Goal: Task Accomplishment & Management: Manage account settings

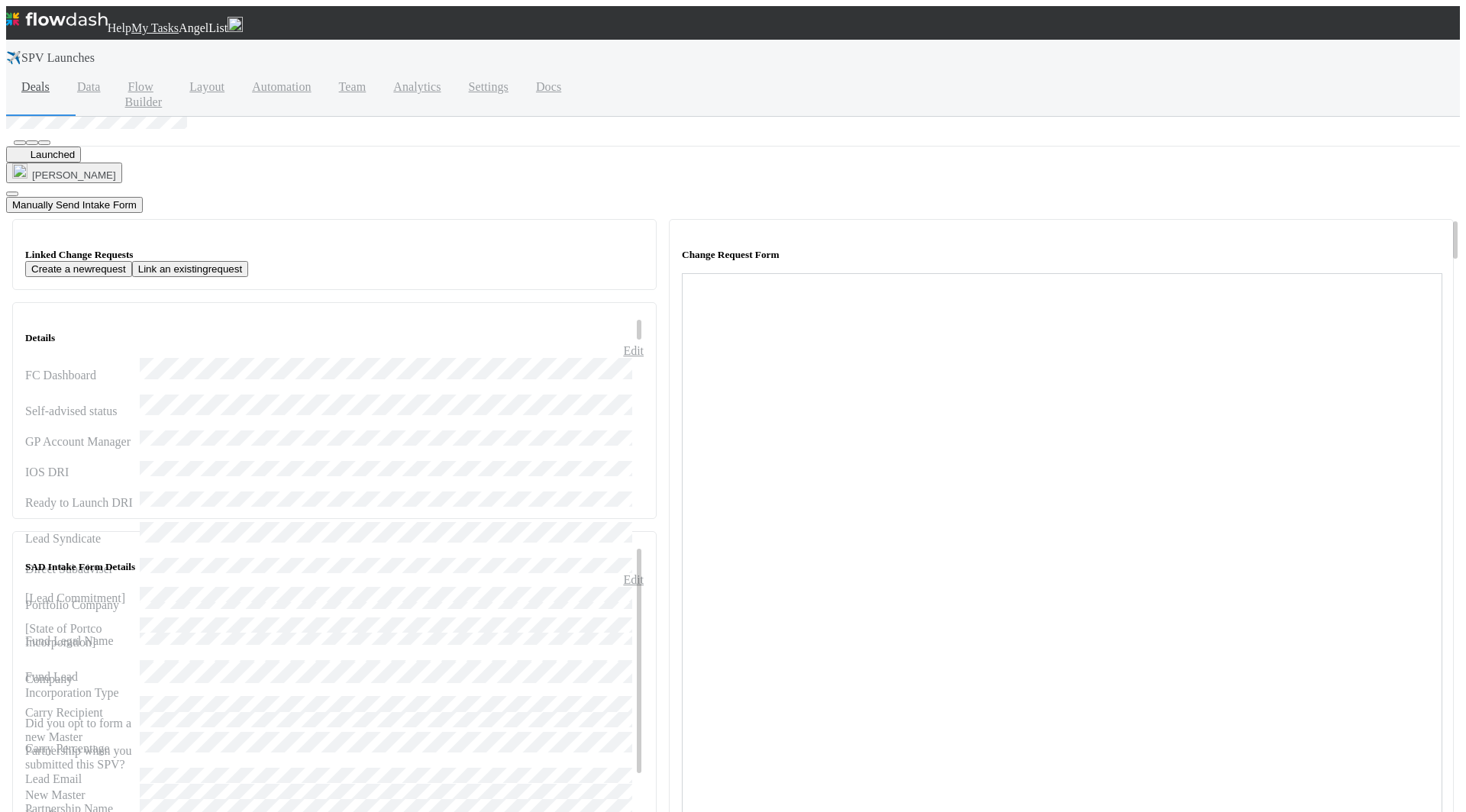
scroll to position [1169, 0]
click at [75, 265] on span "[PERSON_NAME]" at bounding box center [112, 269] width 84 height 12
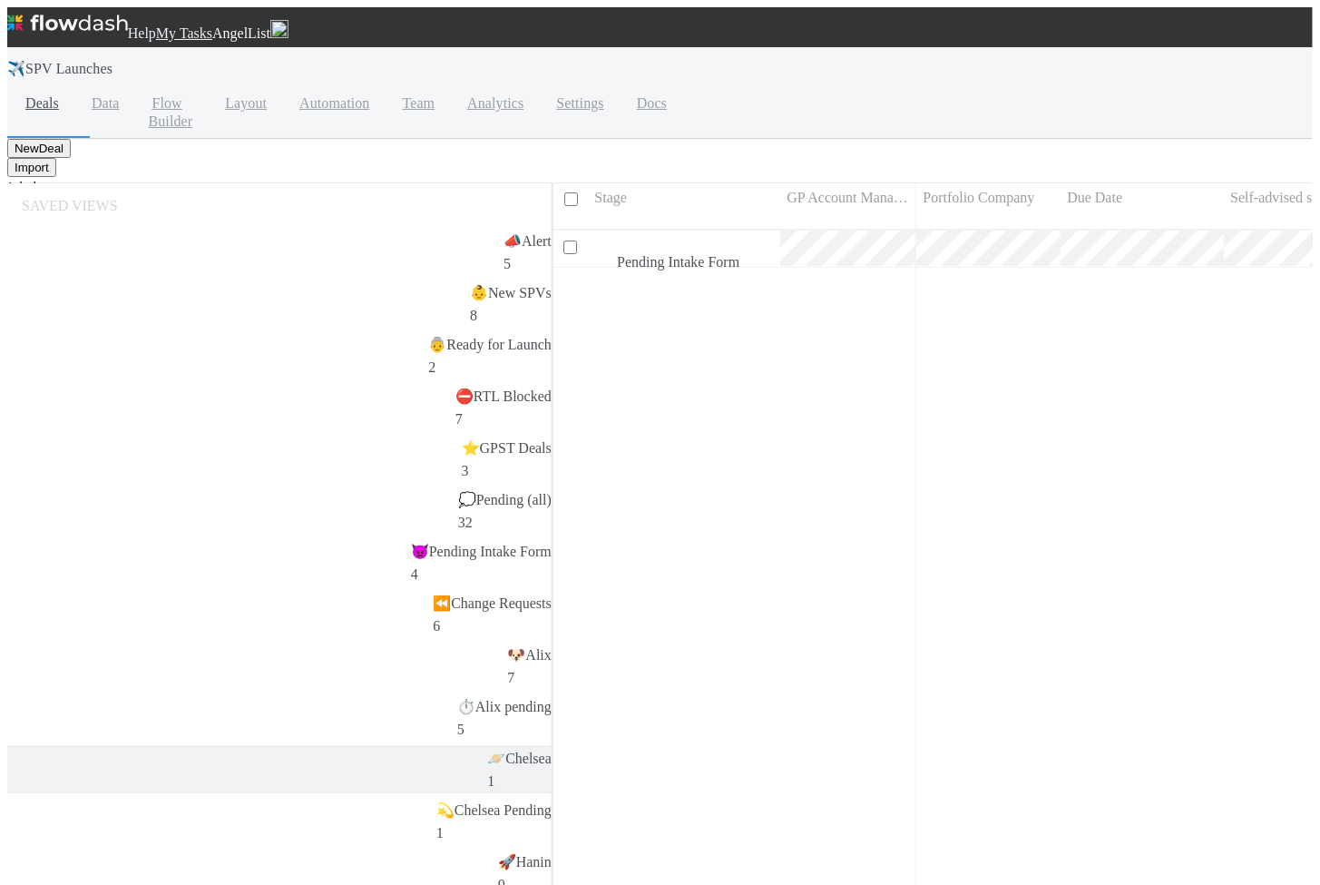
scroll to position [696, 776]
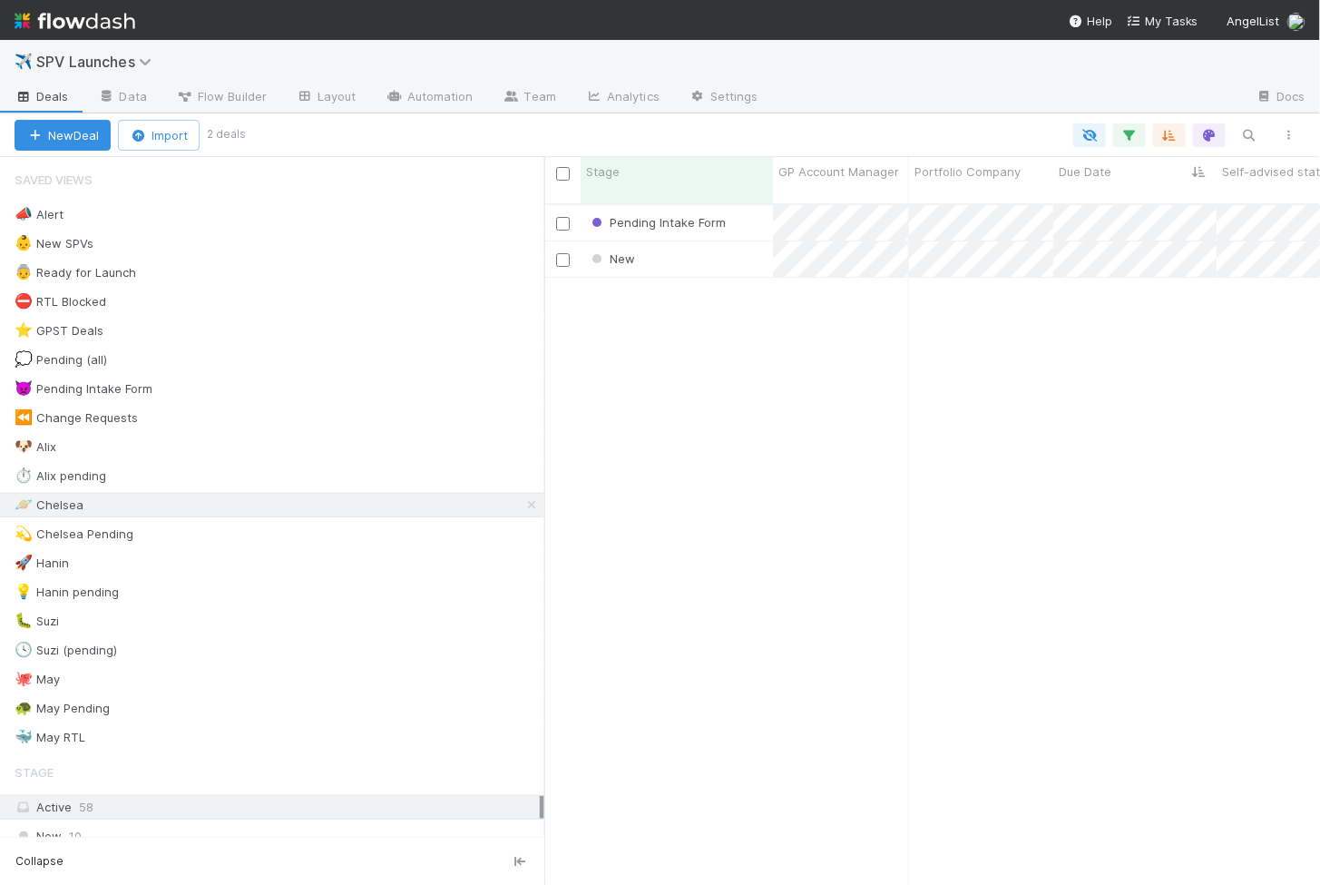
scroll to position [1, 1]
click at [677, 244] on div "New" at bounding box center [677, 258] width 192 height 35
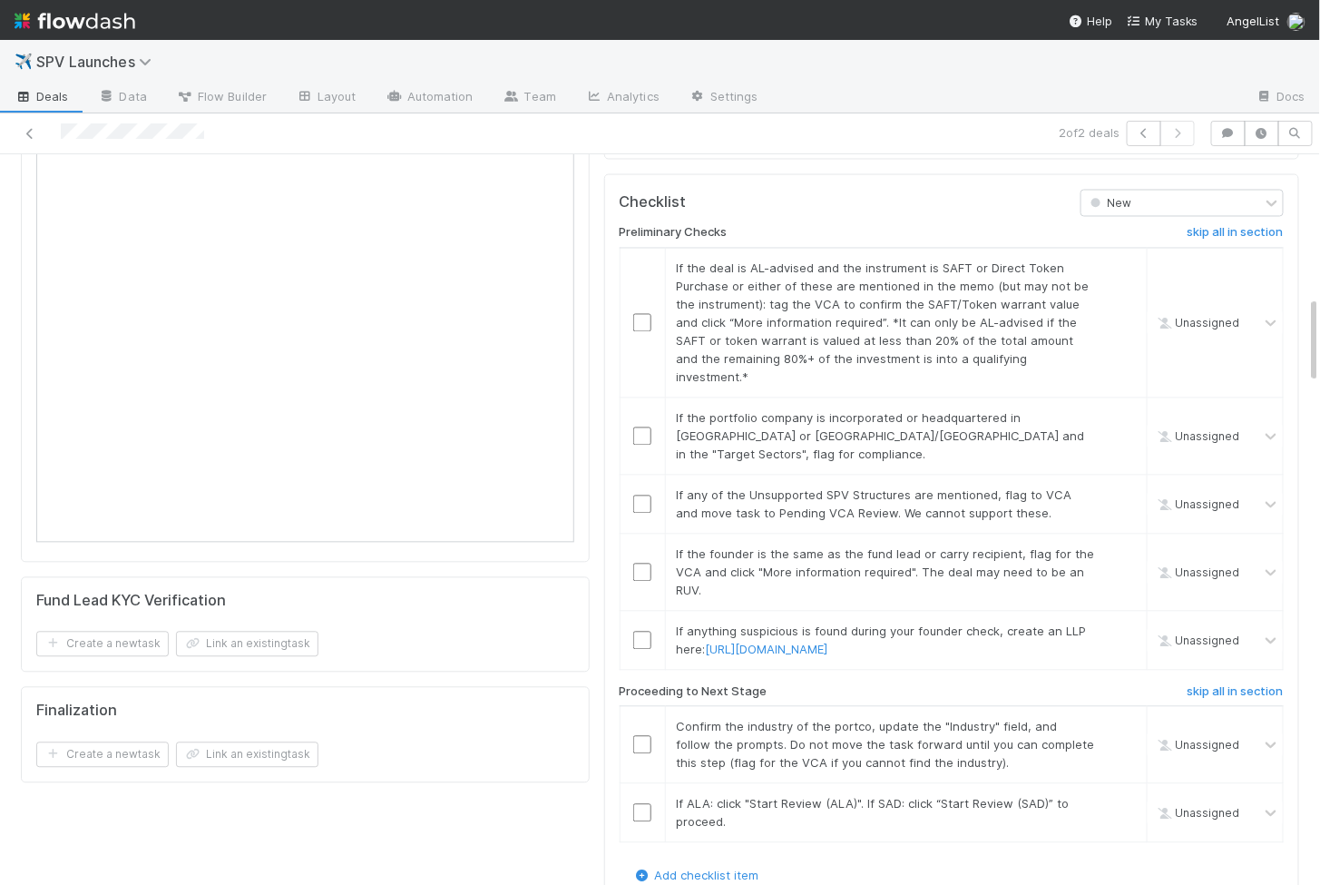
scroll to position [1190, 0]
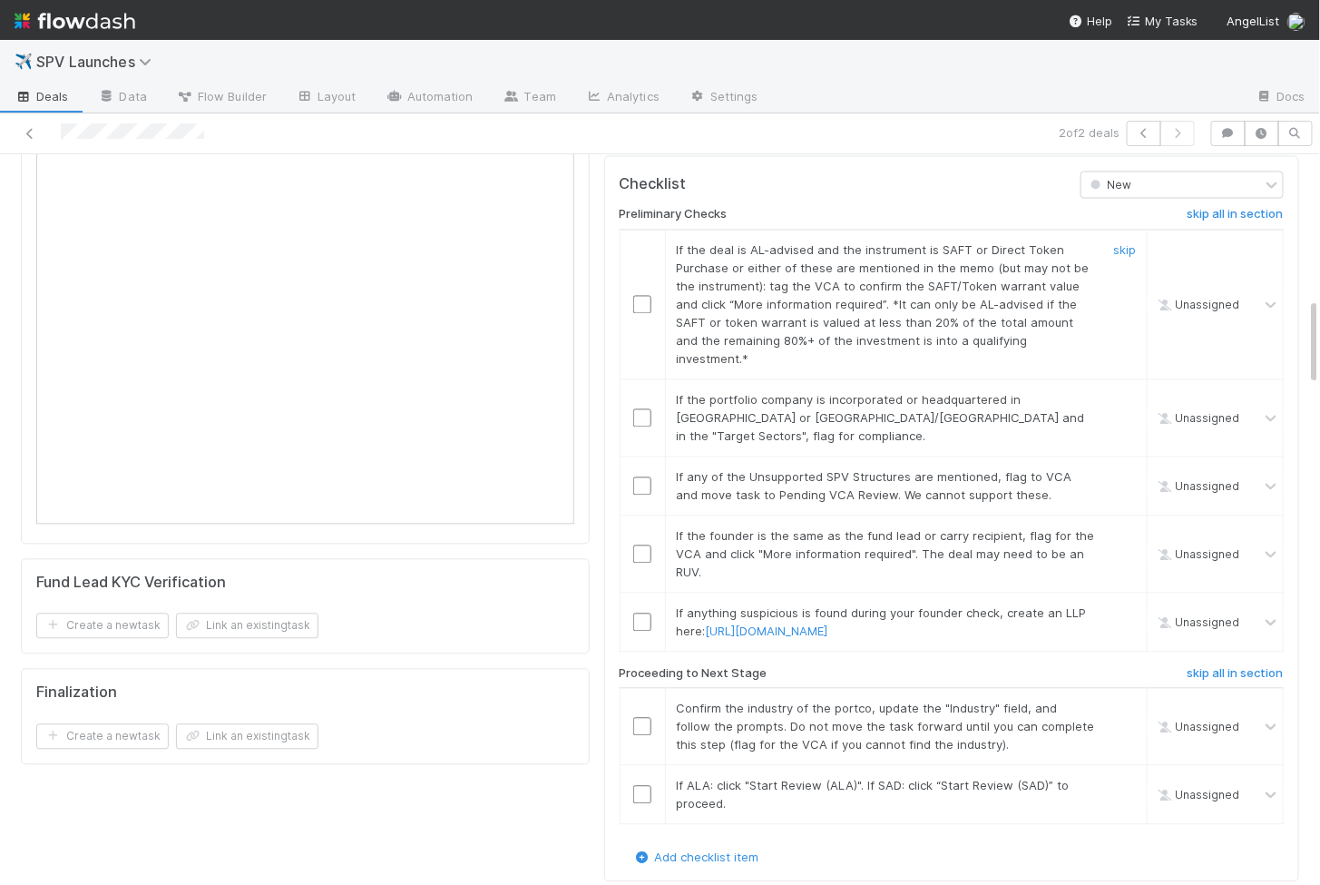
click at [638, 295] on input "checkbox" at bounding box center [642, 304] width 18 height 18
checkbox input "true"
click at [641, 408] on input "checkbox" at bounding box center [642, 417] width 18 height 18
click at [638, 476] on input "checkbox" at bounding box center [642, 485] width 18 height 18
click at [642, 544] on input "checkbox" at bounding box center [642, 553] width 18 height 18
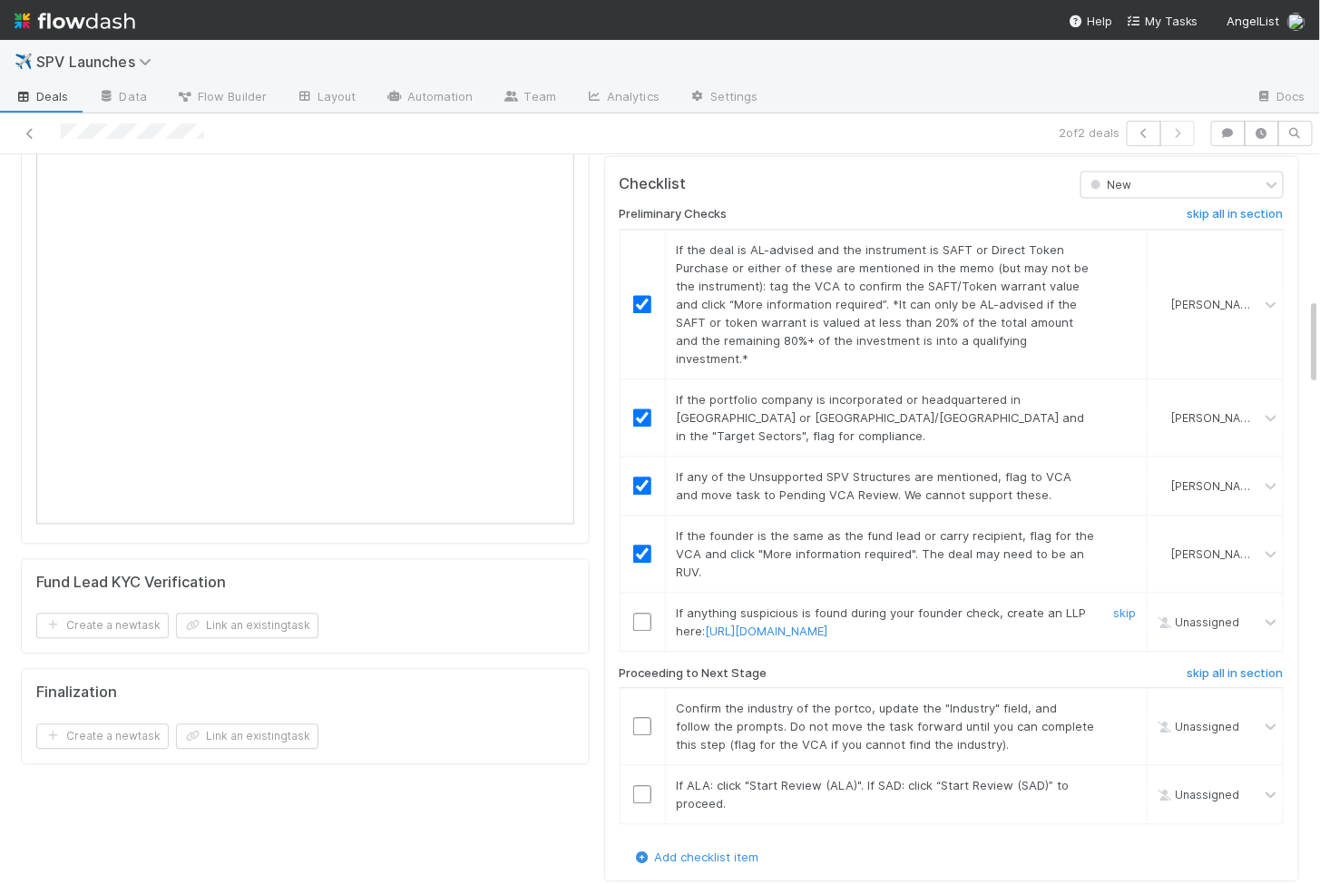
click at [638, 592] on td at bounding box center [642, 621] width 45 height 59
click at [641, 612] on input "checkbox" at bounding box center [642, 621] width 18 height 18
click at [643, 717] on input "checkbox" at bounding box center [642, 726] width 18 height 18
click at [643, 765] on td at bounding box center [642, 794] width 45 height 59
click at [643, 785] on input "checkbox" at bounding box center [642, 794] width 18 height 18
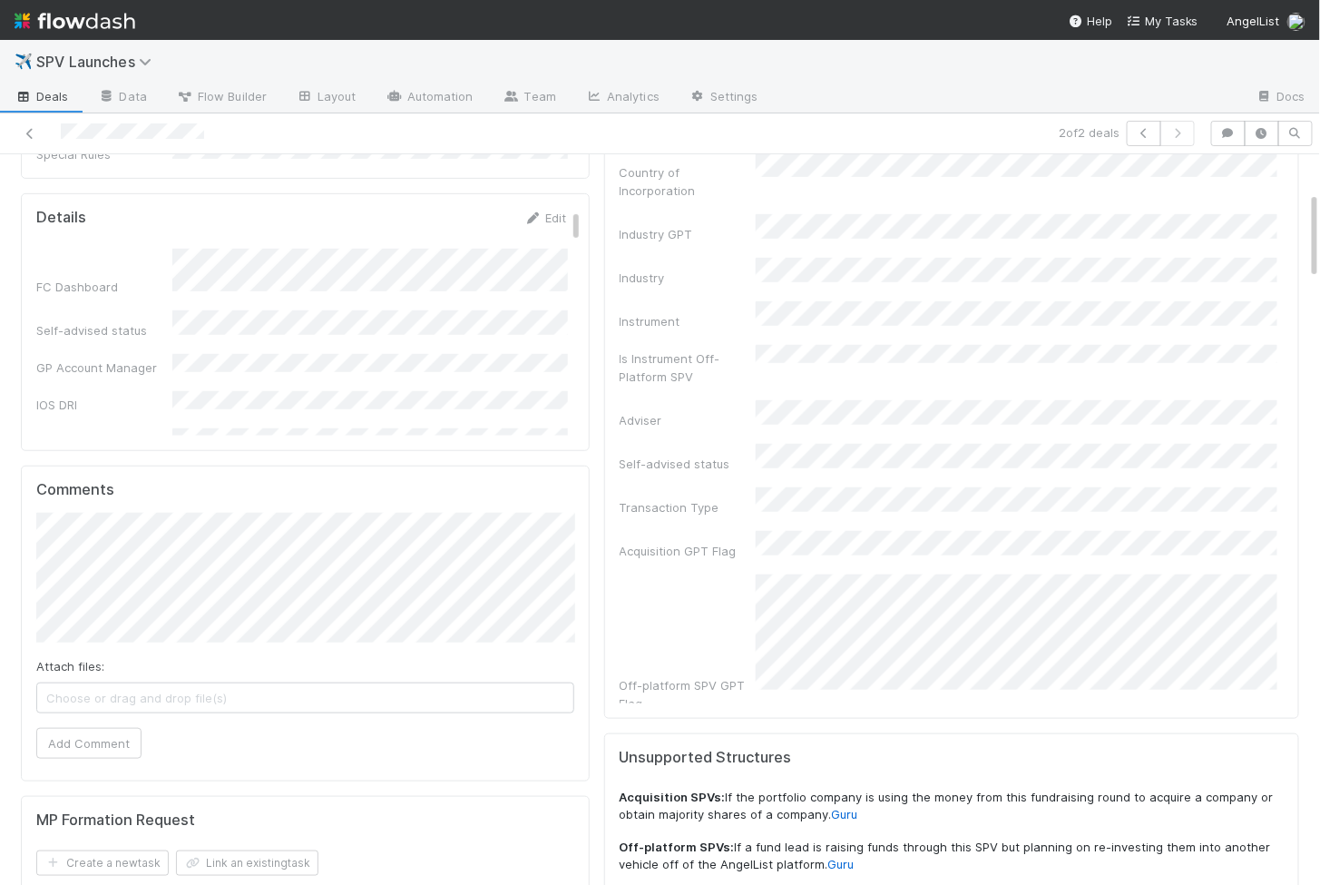
scroll to position [0, 0]
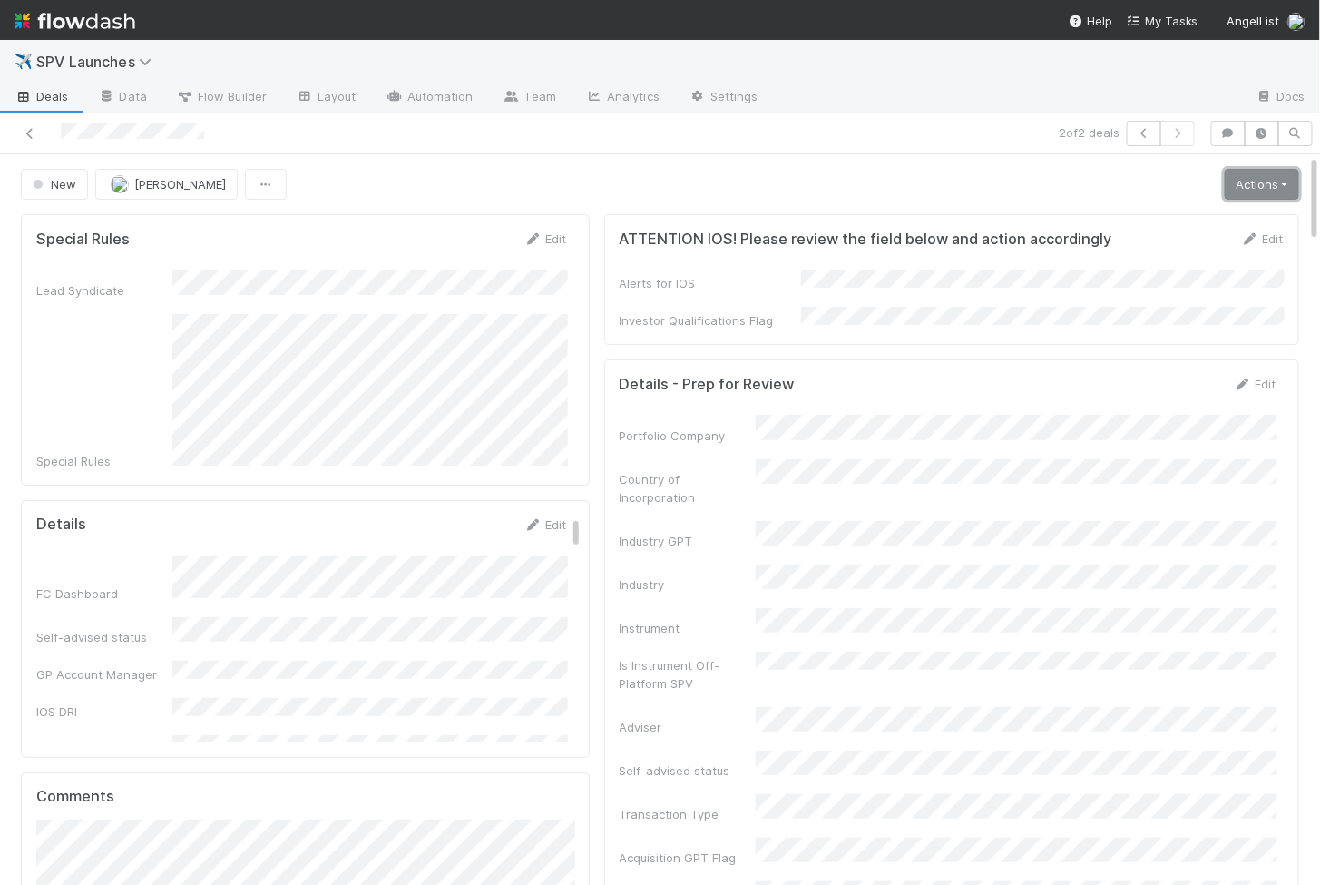
click at [1248, 181] on link "Actions" at bounding box center [1262, 184] width 74 height 31
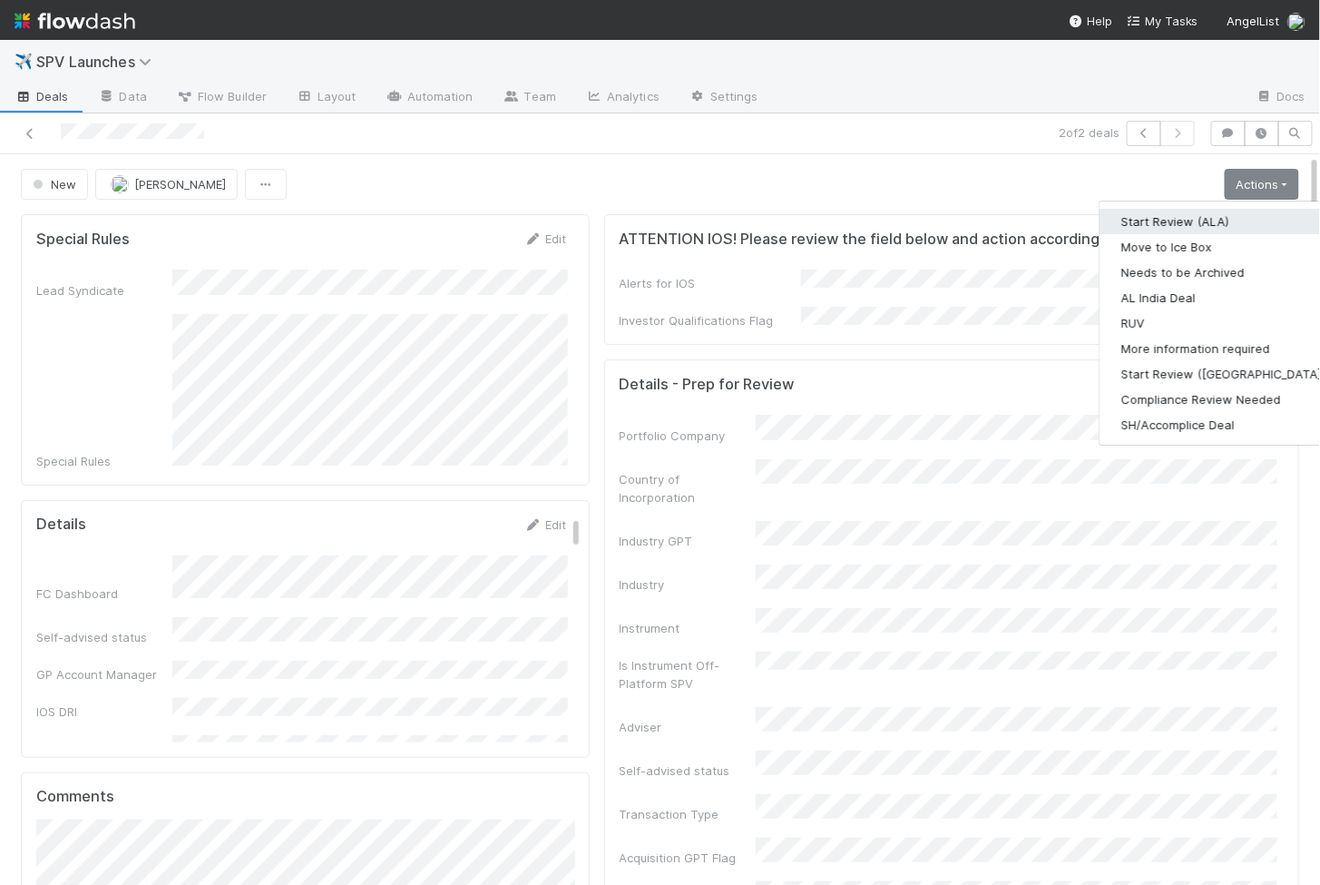
click at [1212, 215] on button "Start Review (ALA)" at bounding box center [1224, 221] width 248 height 25
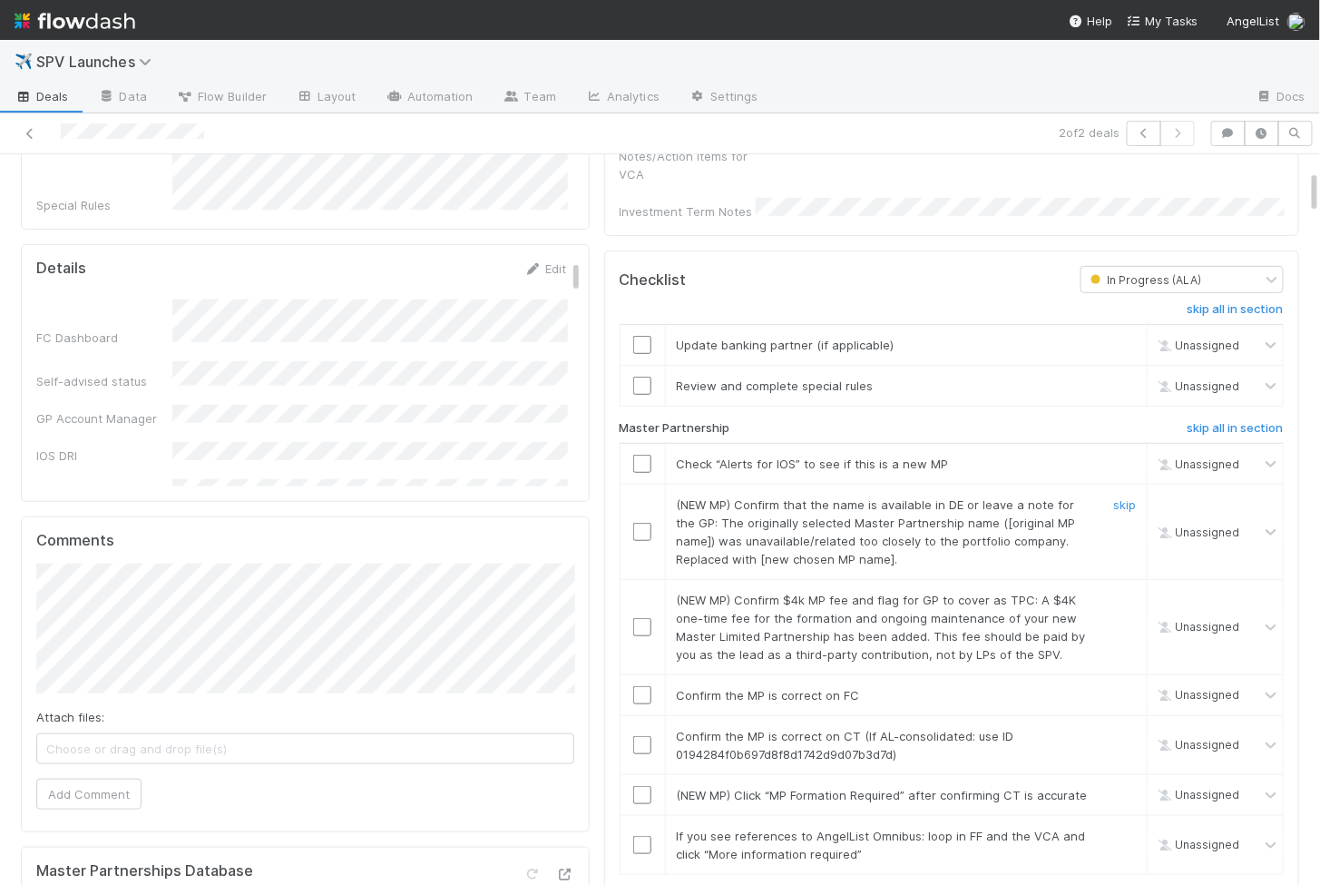
scroll to position [279, 0]
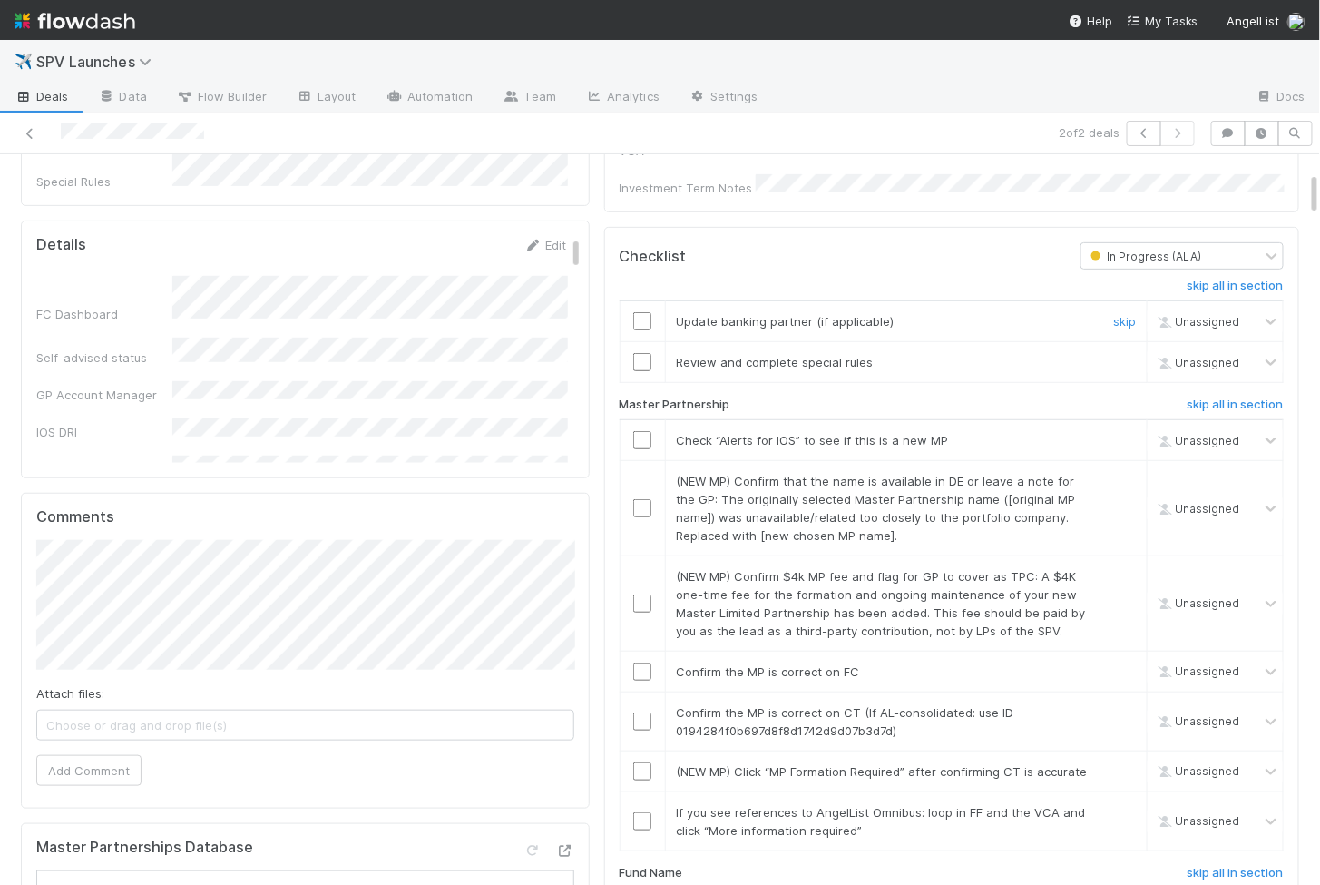
click at [646, 312] on input "checkbox" at bounding box center [642, 321] width 18 height 18
click at [646, 353] on input "checkbox" at bounding box center [642, 362] width 18 height 18
click at [639, 431] on input "checkbox" at bounding box center [642, 440] width 18 height 18
click at [640, 471] on td at bounding box center [642, 507] width 45 height 95
click at [650, 791] on td at bounding box center [642, 820] width 45 height 59
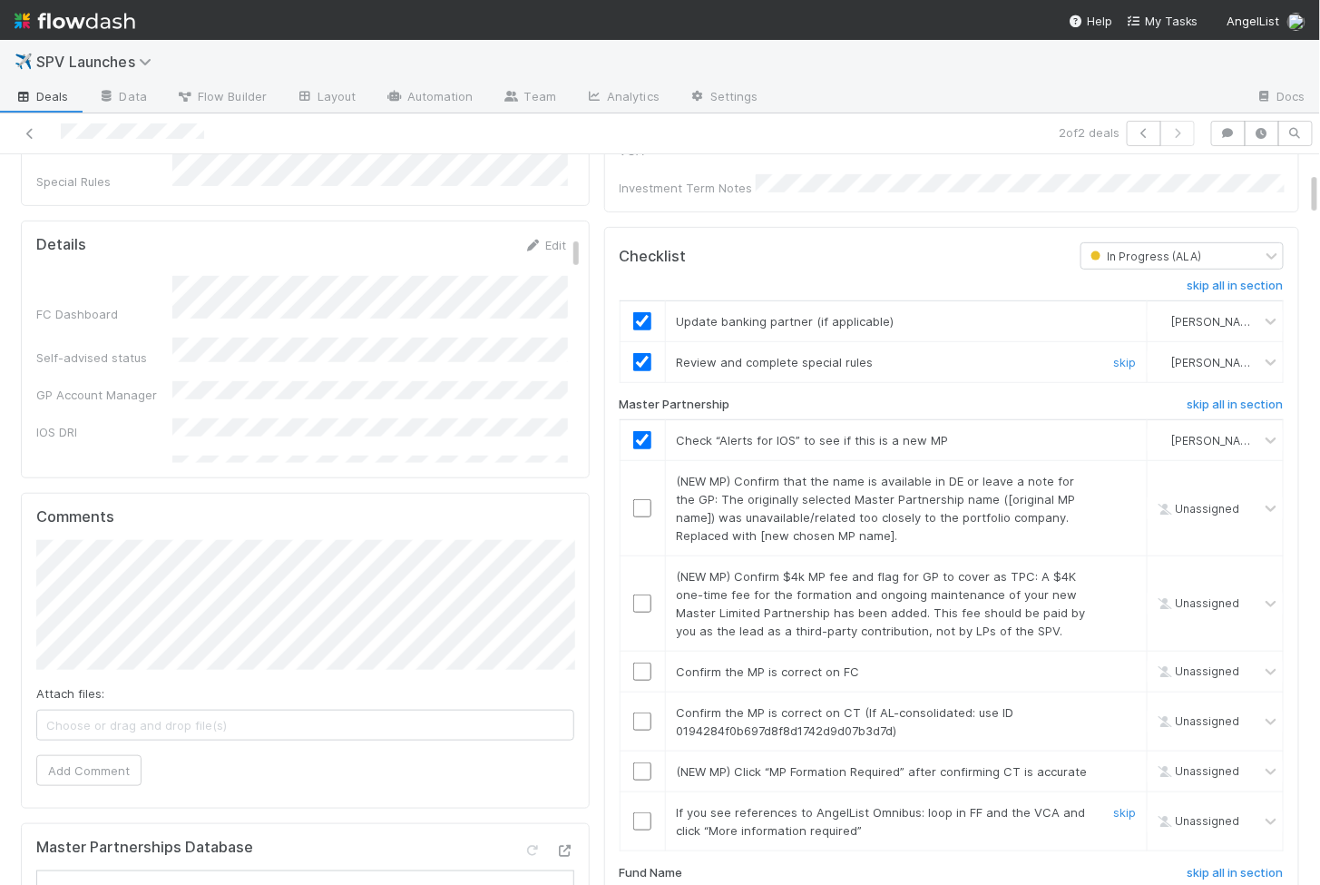
click at [641, 812] on input "checkbox" at bounding box center [642, 821] width 18 height 18
click at [644, 750] on td at bounding box center [642, 770] width 45 height 41
click at [644, 762] on input "checkbox" at bounding box center [642, 771] width 18 height 18
click at [646, 712] on input "checkbox" at bounding box center [642, 721] width 18 height 18
click at [645, 651] on td at bounding box center [642, 671] width 45 height 41
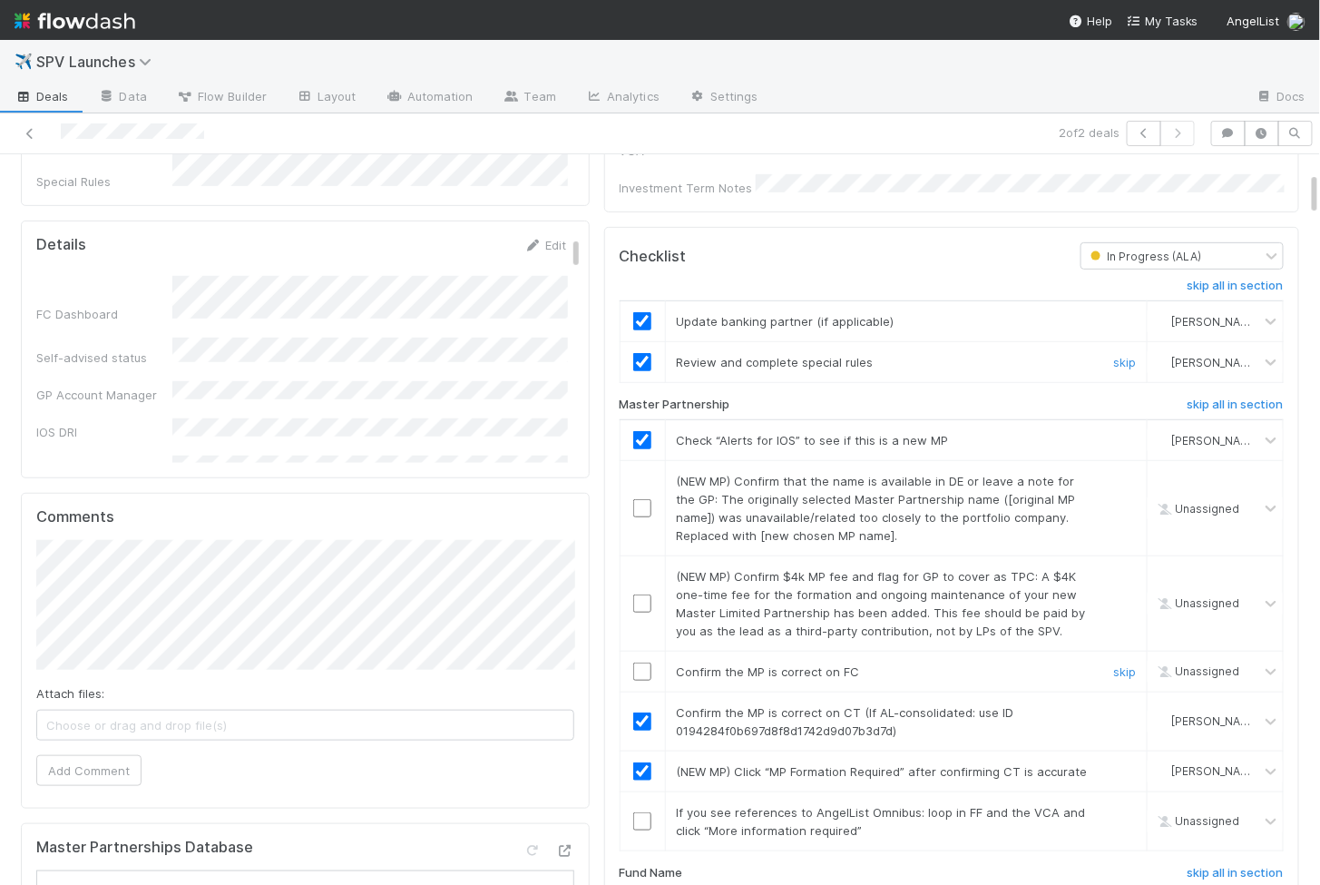
click at [645, 662] on input "checkbox" at bounding box center [642, 671] width 18 height 18
click at [645, 594] on input "checkbox" at bounding box center [642, 603] width 18 height 18
click at [641, 499] on input "checkbox" at bounding box center [642, 508] width 18 height 18
click at [639, 812] on input "checkbox" at bounding box center [642, 821] width 18 height 18
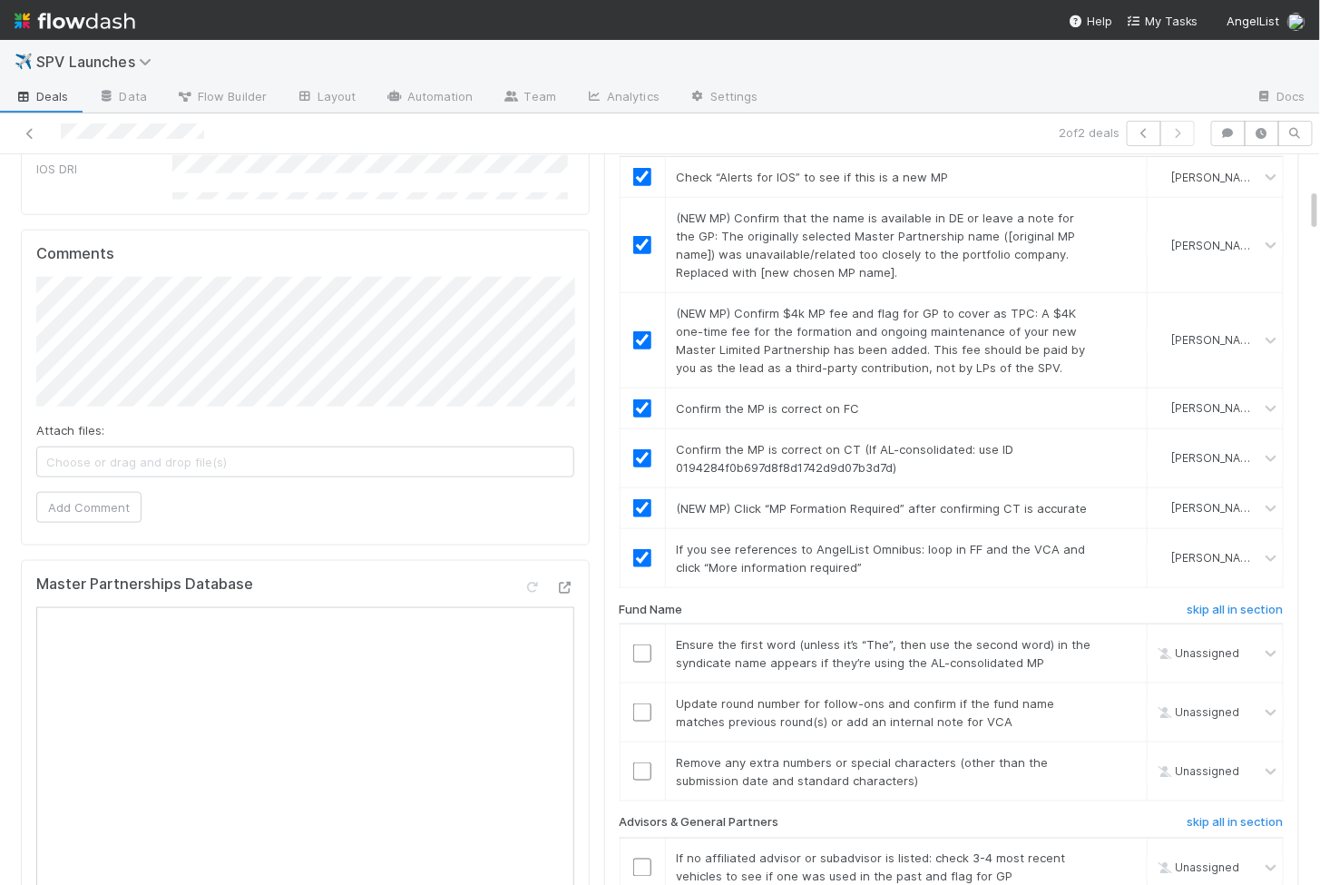
scroll to position [557, 0]
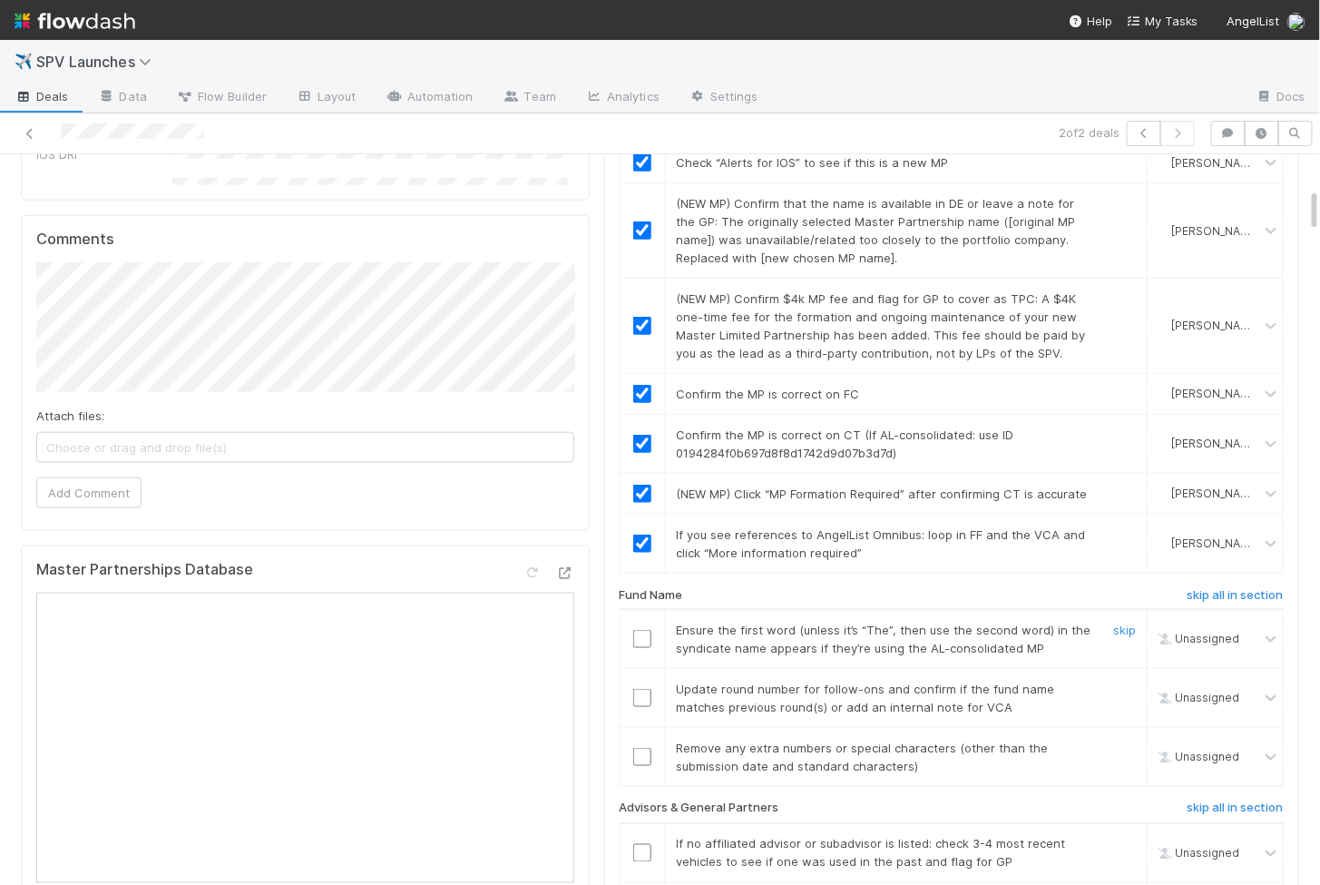
click at [642, 630] on input "checkbox" at bounding box center [642, 639] width 18 height 18
click at [642, 689] on input "checkbox" at bounding box center [642, 698] width 18 height 18
click at [642, 748] on input "checkbox" at bounding box center [642, 757] width 18 height 18
click at [638, 630] on input "checkbox" at bounding box center [642, 639] width 18 height 18
click at [643, 689] on input "checkbox" at bounding box center [642, 698] width 18 height 18
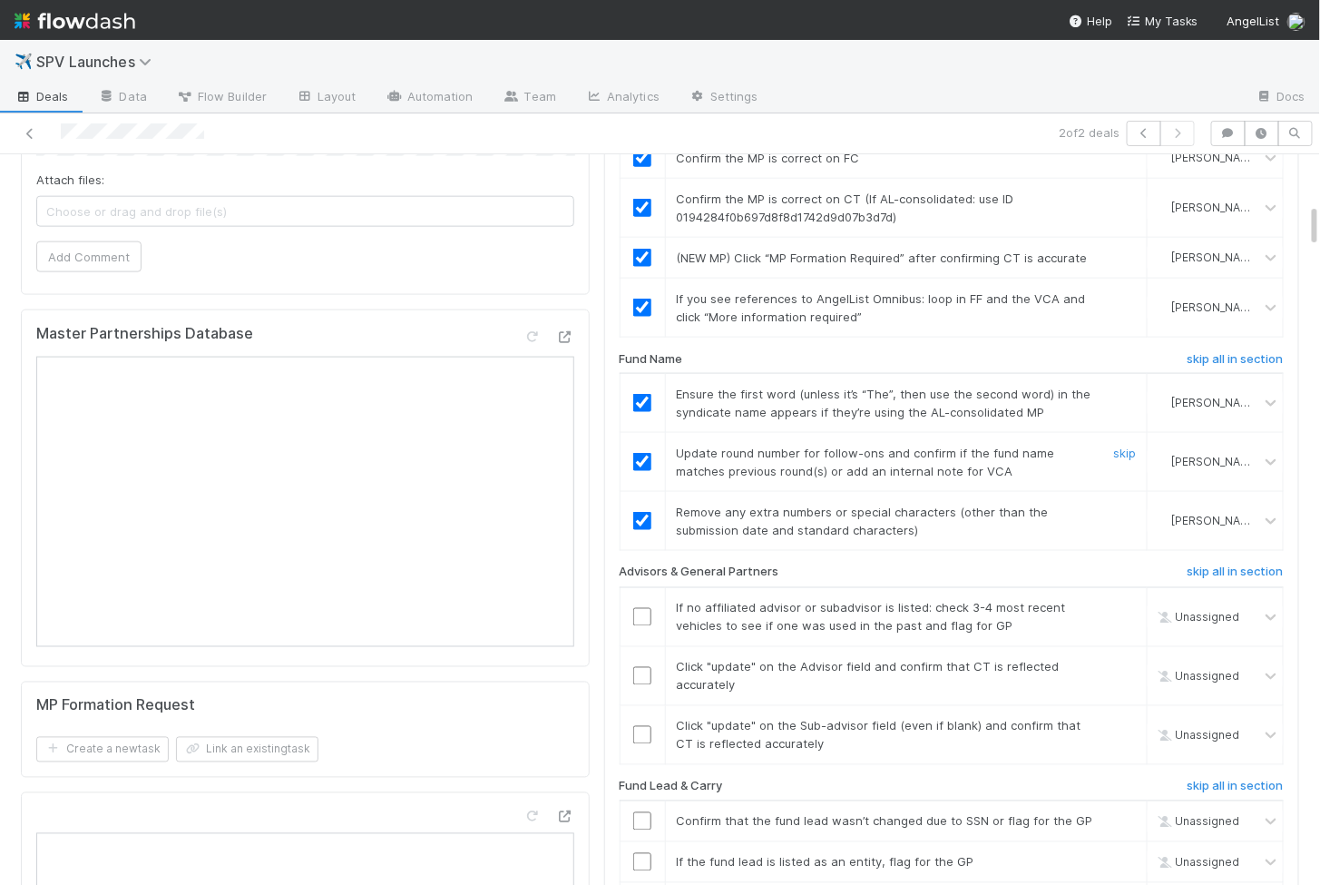
scroll to position [808, 0]
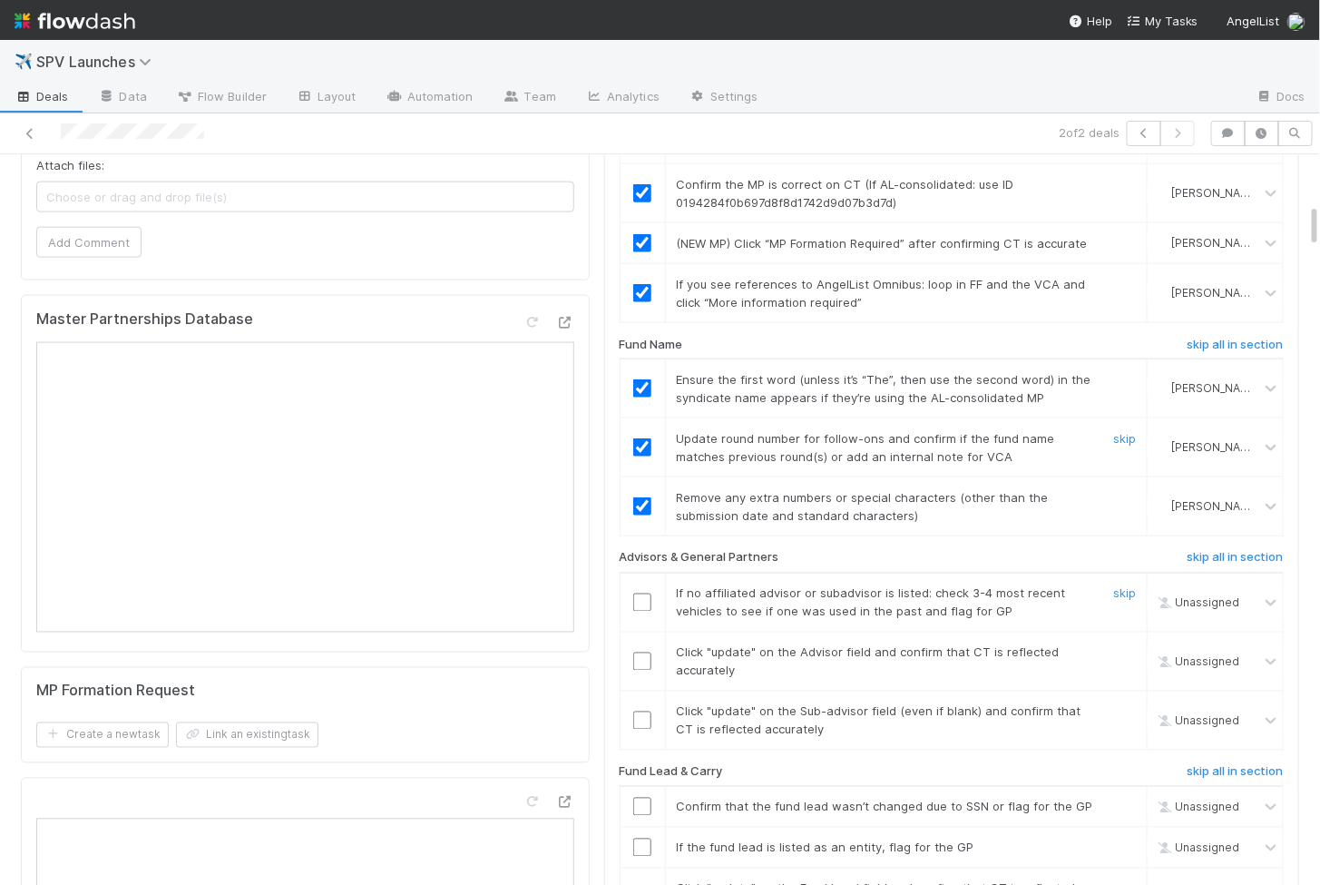
click at [644, 593] on input "checkbox" at bounding box center [642, 602] width 18 height 18
click at [641, 652] on input "checkbox" at bounding box center [642, 661] width 18 height 18
click at [642, 699] on td at bounding box center [642, 719] width 45 height 59
click at [651, 711] on div at bounding box center [643, 720] width 44 height 18
click at [640, 711] on input "checkbox" at bounding box center [642, 720] width 18 height 18
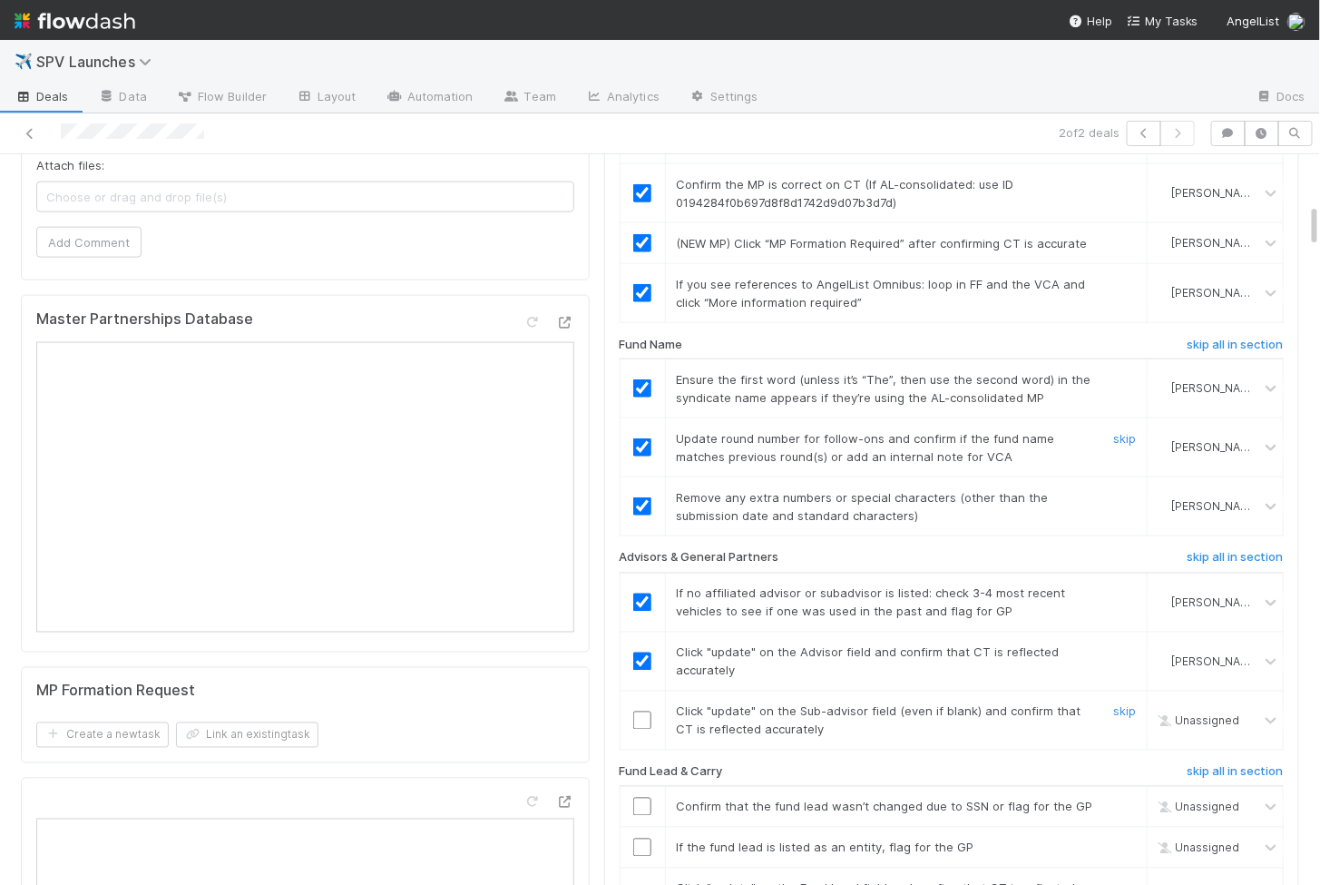
click at [640, 711] on input "checkbox" at bounding box center [642, 720] width 18 height 18
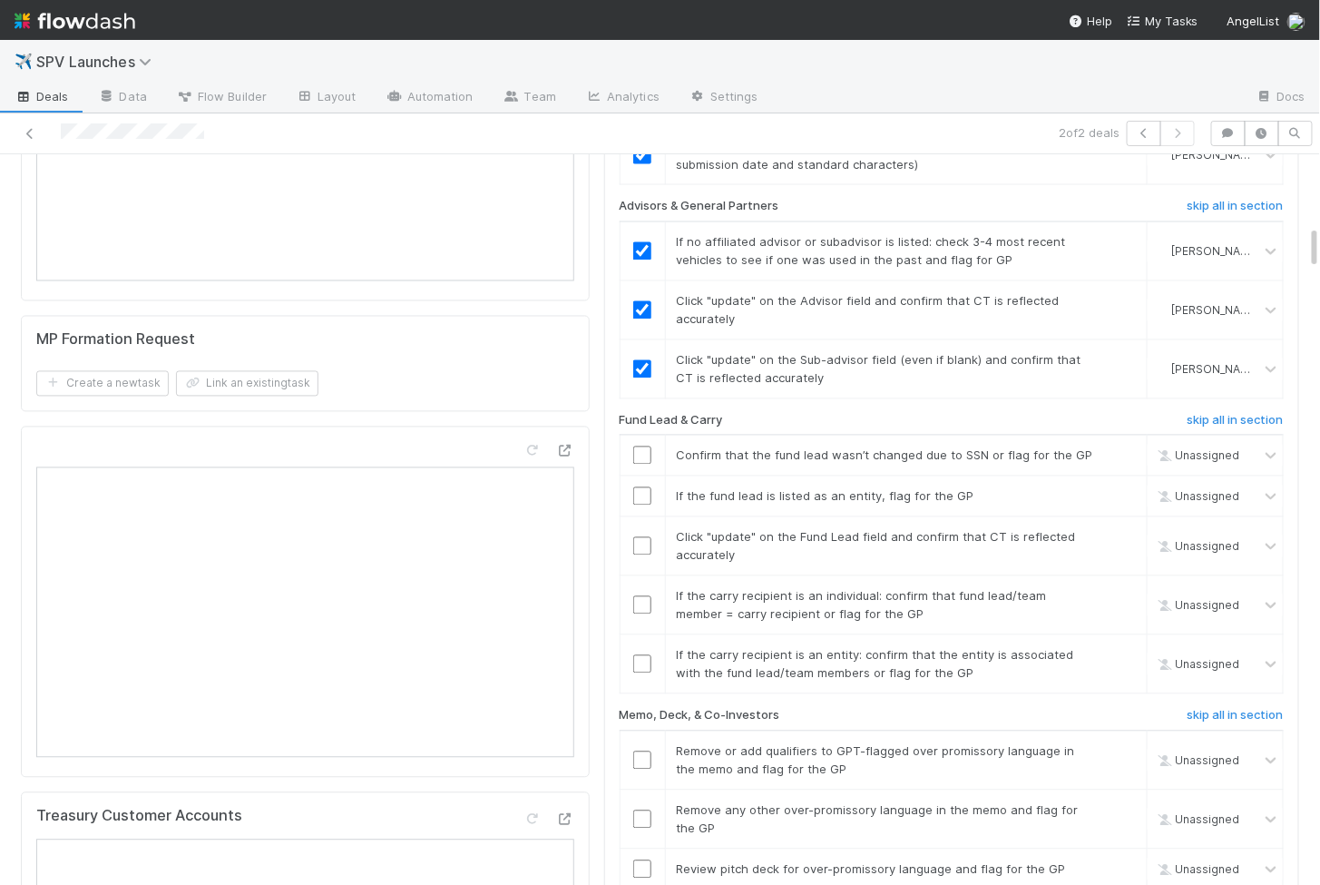
scroll to position [1171, 0]
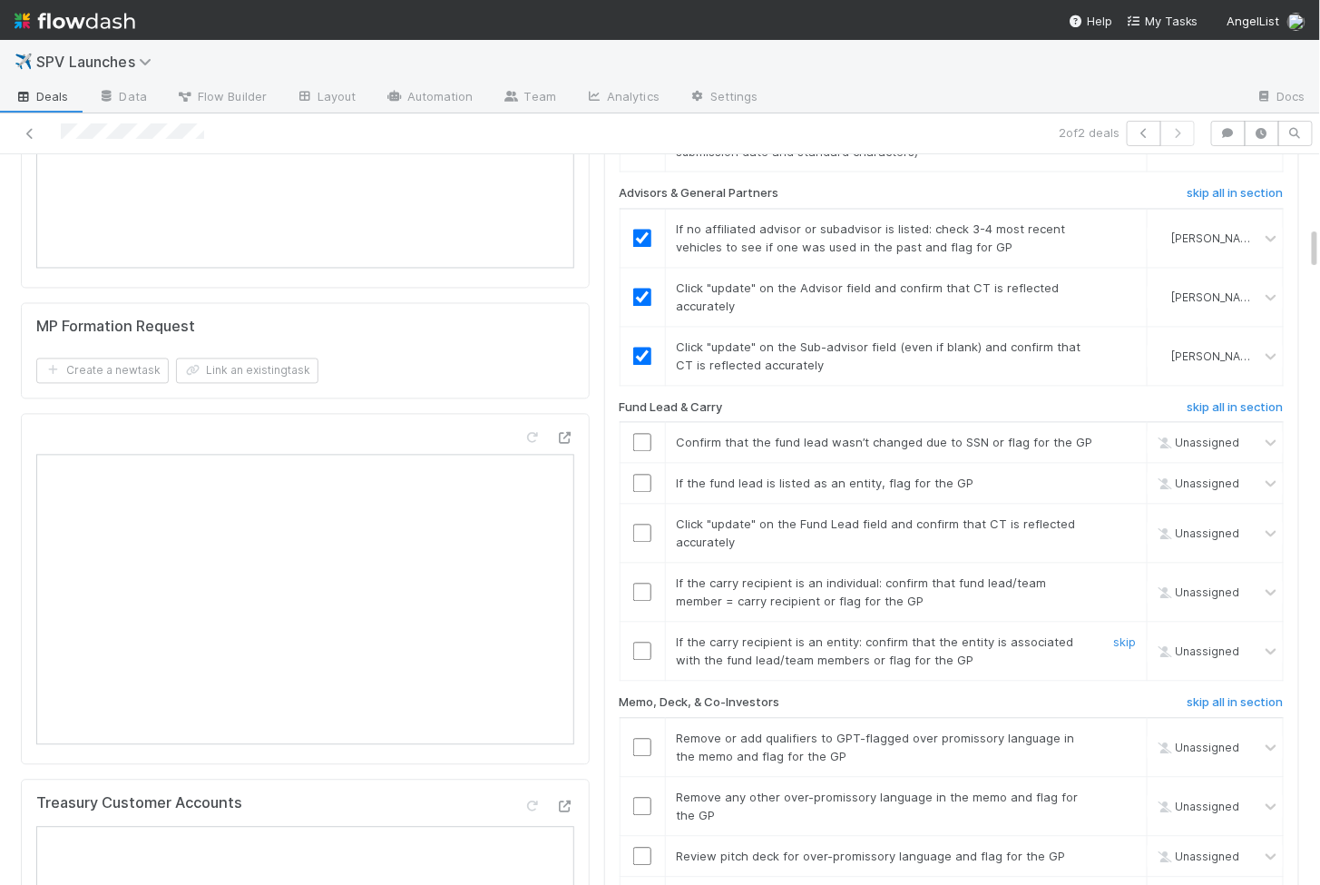
click at [641, 642] on input "checkbox" at bounding box center [642, 651] width 18 height 18
click at [645, 575] on td at bounding box center [642, 592] width 45 height 59
click at [645, 583] on input "checkbox" at bounding box center [642, 592] width 18 height 18
click at [645, 524] on input "checkbox" at bounding box center [642, 533] width 18 height 18
click at [643, 475] on input "checkbox" at bounding box center [642, 484] width 18 height 18
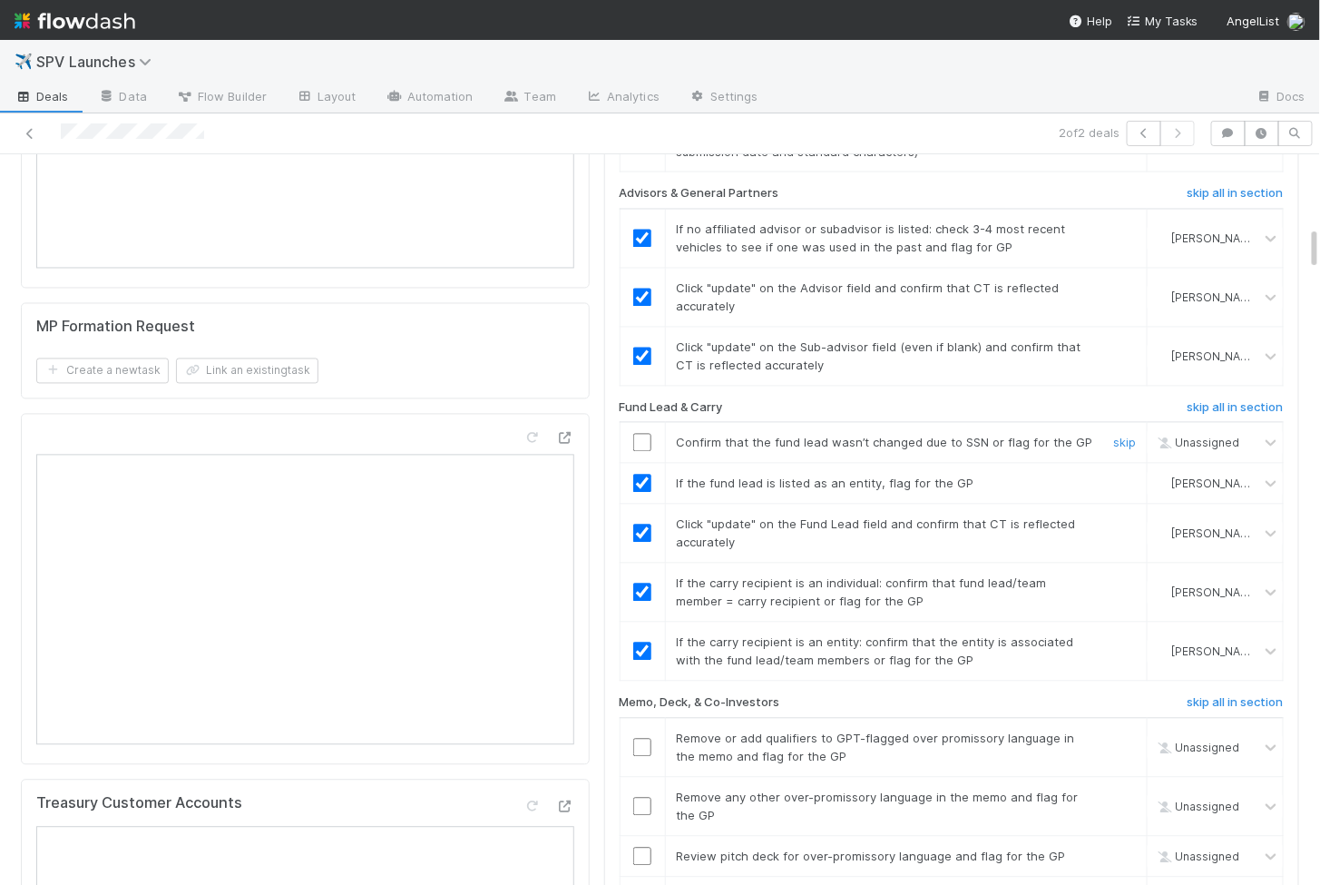
click at [643, 434] on input "checkbox" at bounding box center [642, 443] width 18 height 18
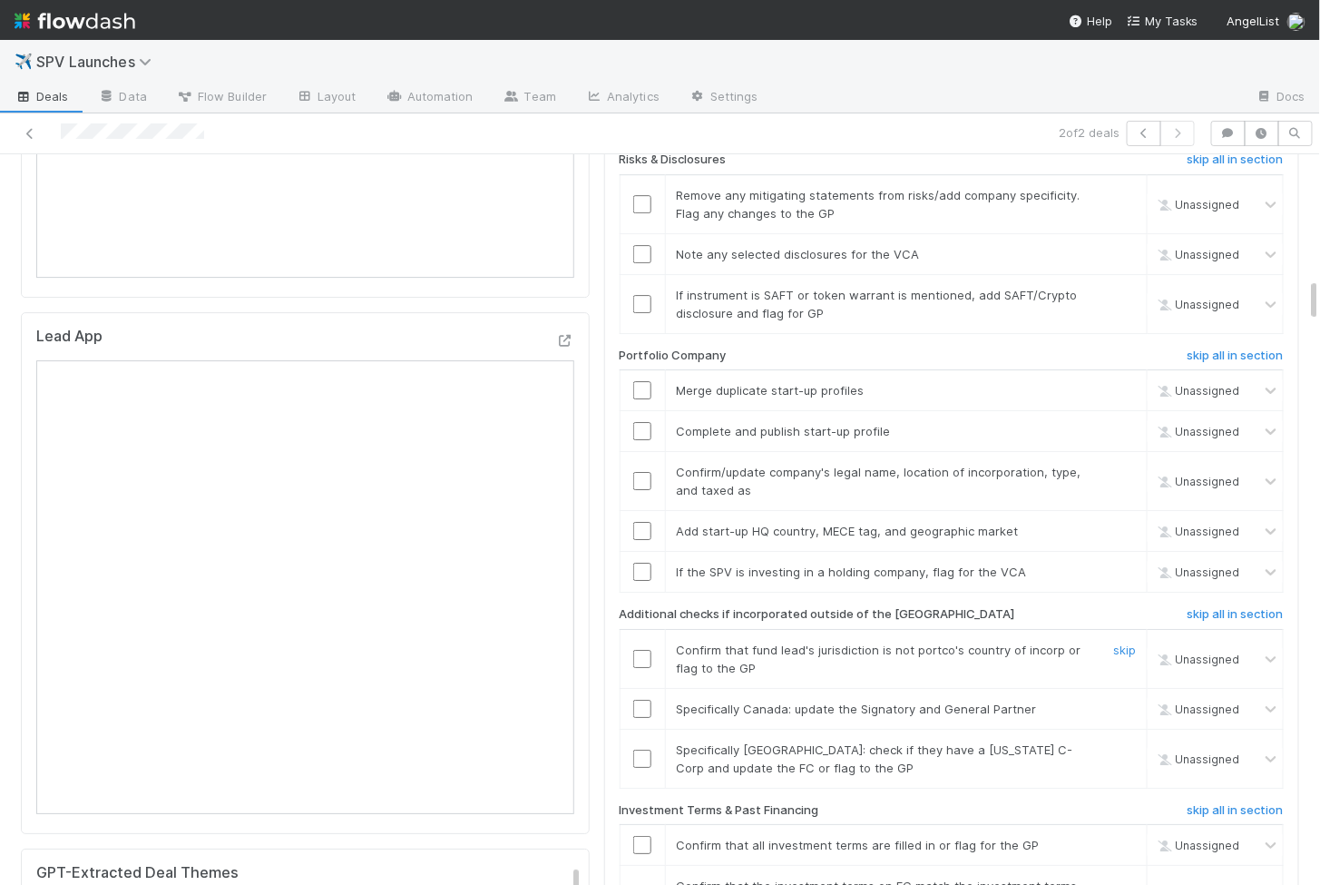
scroll to position [2029, 0]
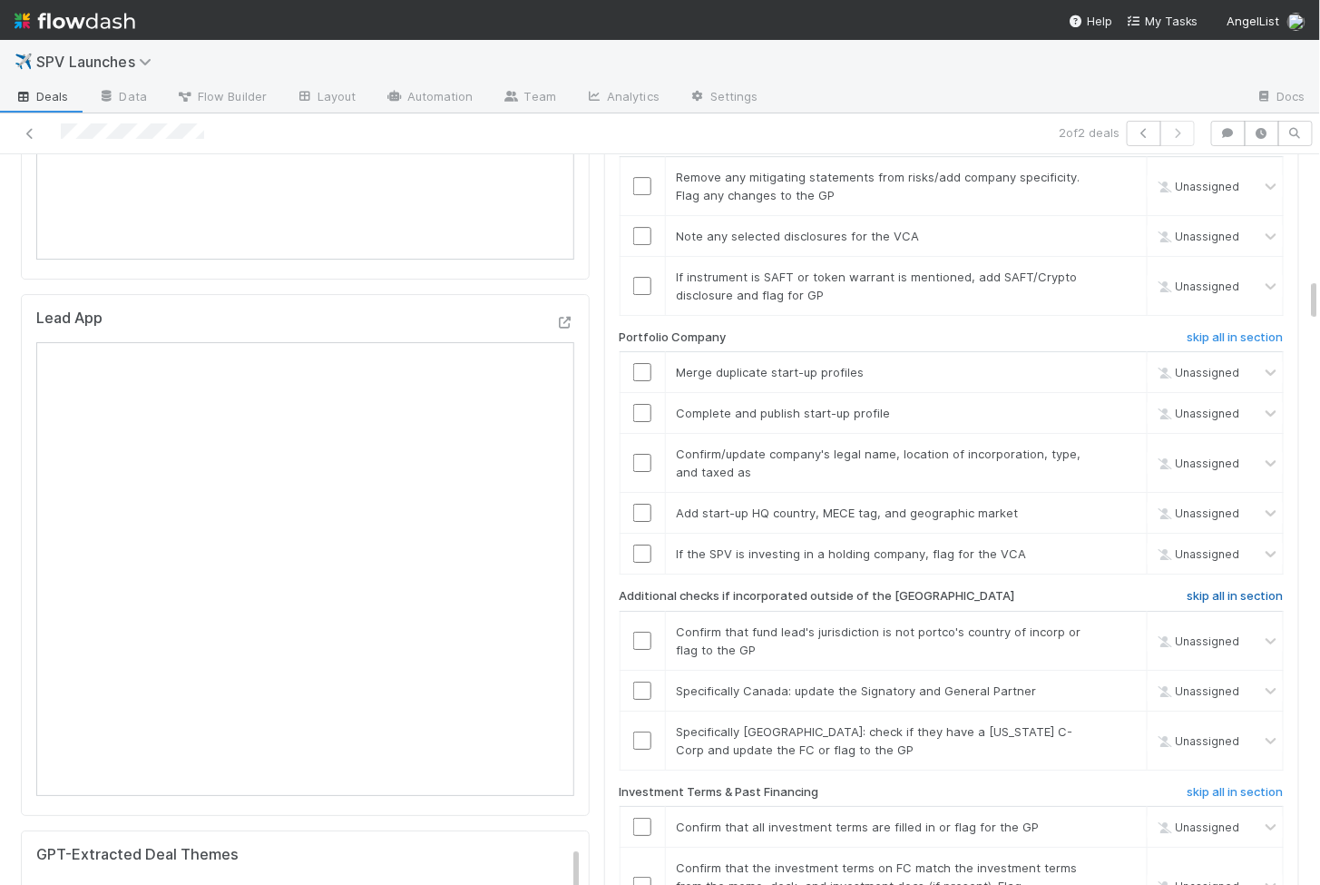
click at [1214, 589] on h6 "skip all in section" at bounding box center [1236, 596] width 96 height 15
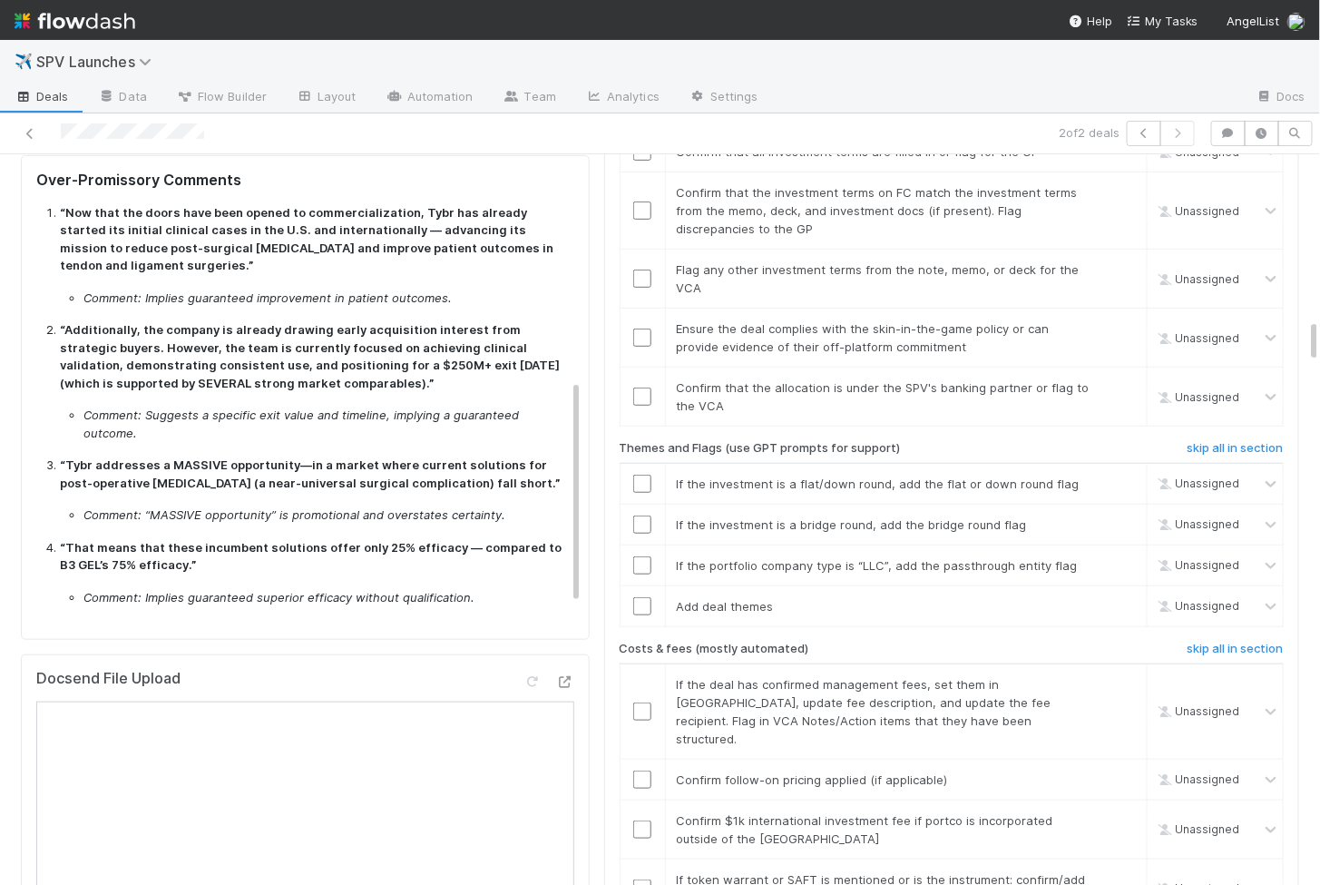
scroll to position [460, 0]
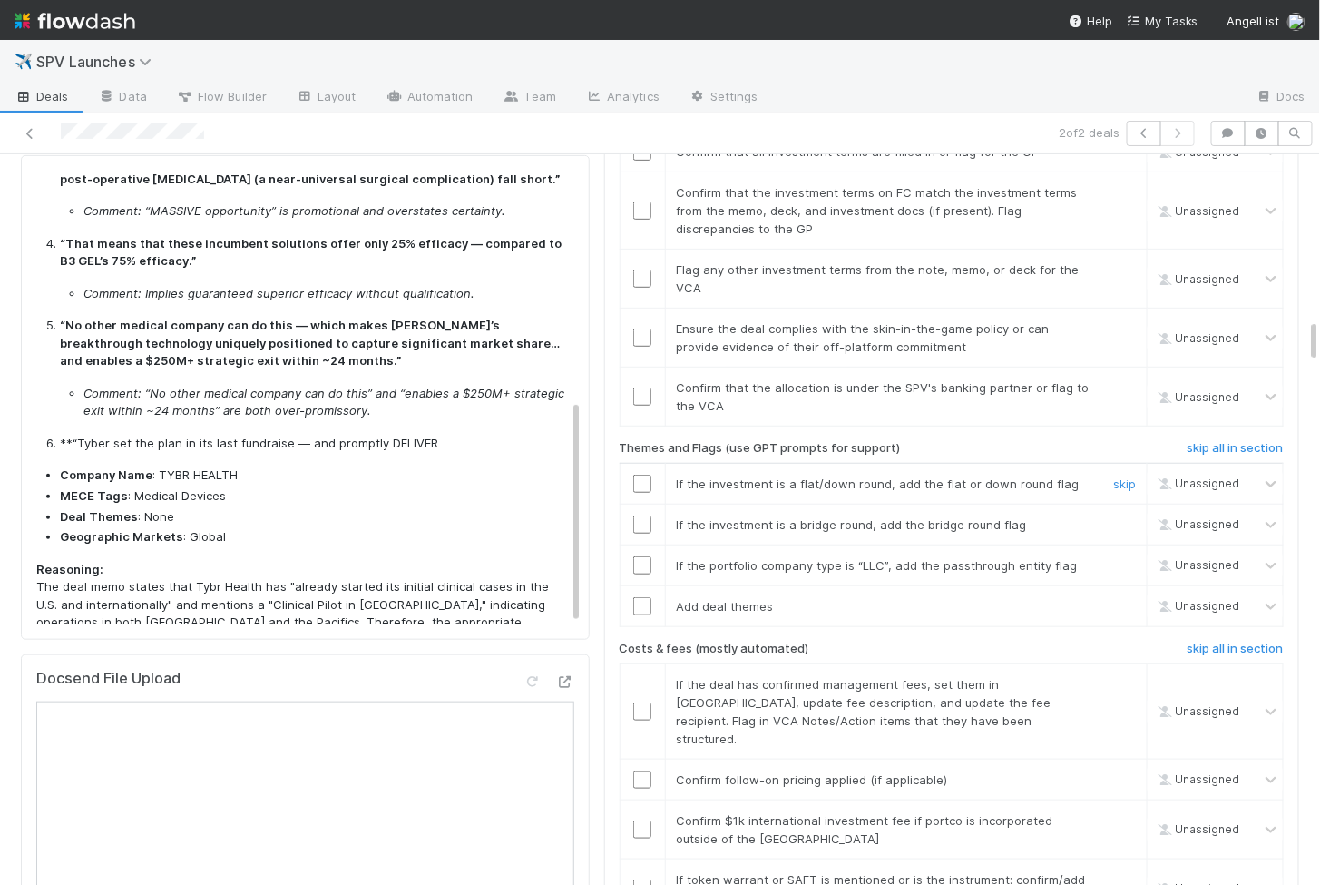
click at [637, 475] on input "checkbox" at bounding box center [642, 484] width 18 height 18
click at [637, 515] on input "checkbox" at bounding box center [642, 524] width 18 height 18
click at [638, 556] on input "checkbox" at bounding box center [642, 565] width 18 height 18
click at [642, 597] on input "checkbox" at bounding box center [642, 606] width 18 height 18
click at [646, 879] on input "checkbox" at bounding box center [642, 888] width 18 height 18
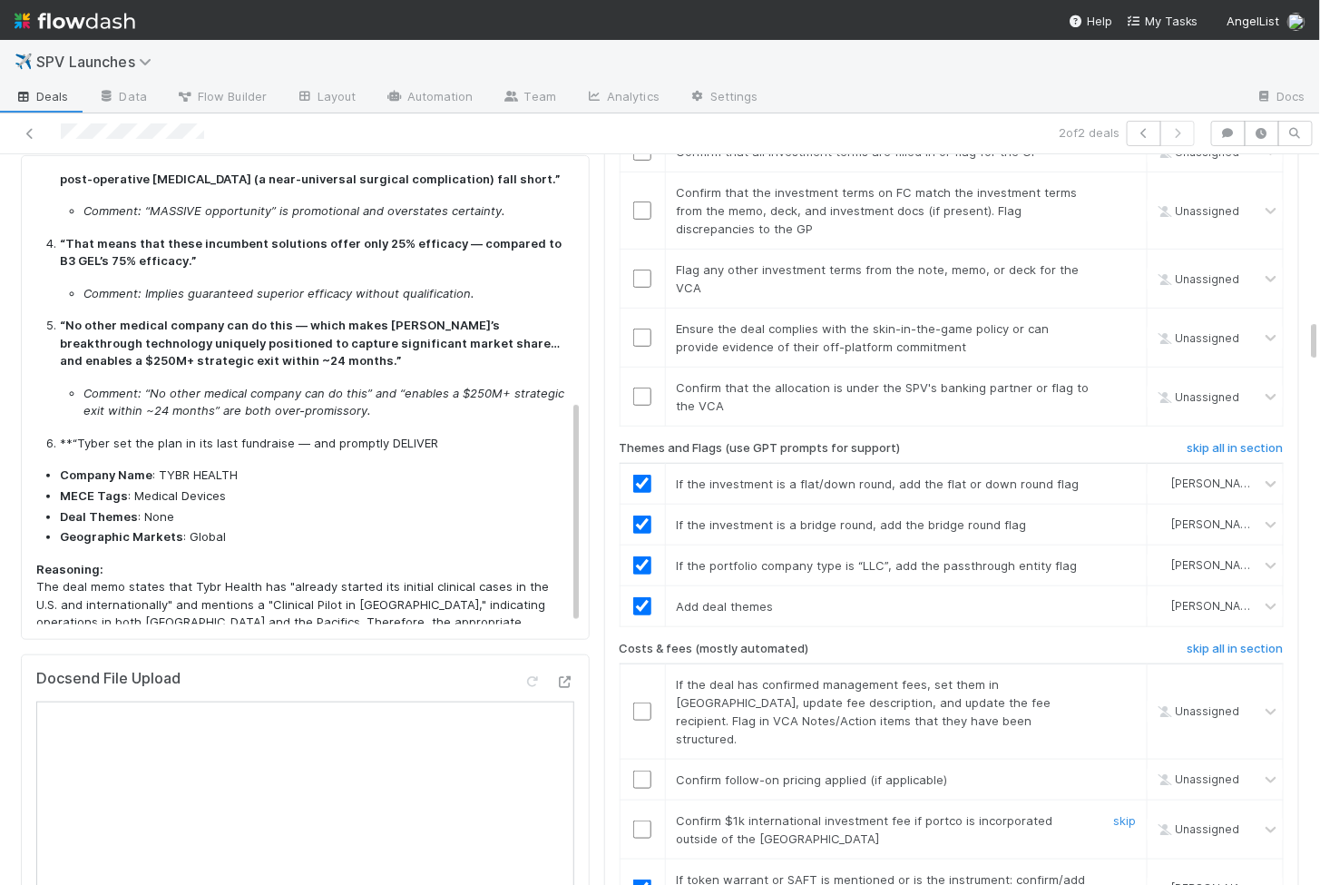
click at [644, 820] on input "checkbox" at bounding box center [642, 829] width 18 height 18
click at [641, 759] on td at bounding box center [642, 779] width 45 height 41
click at [641, 770] on input "checkbox" at bounding box center [642, 779] width 18 height 18
click at [641, 702] on input "checkbox" at bounding box center [642, 711] width 18 height 18
click at [641, 770] on input "checkbox" at bounding box center [642, 779] width 18 height 18
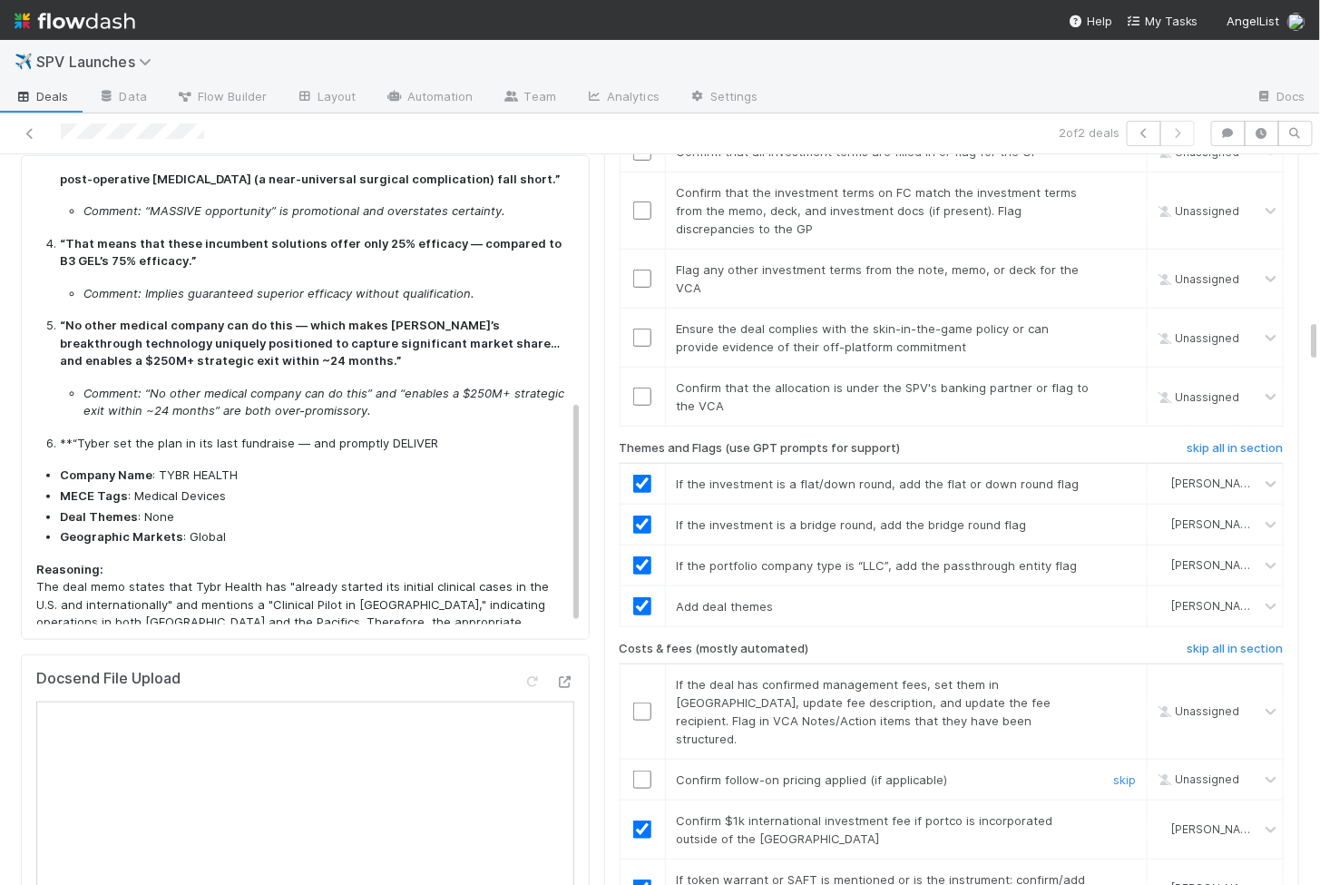
click at [641, 702] on input "checkbox" at bounding box center [642, 711] width 18 height 18
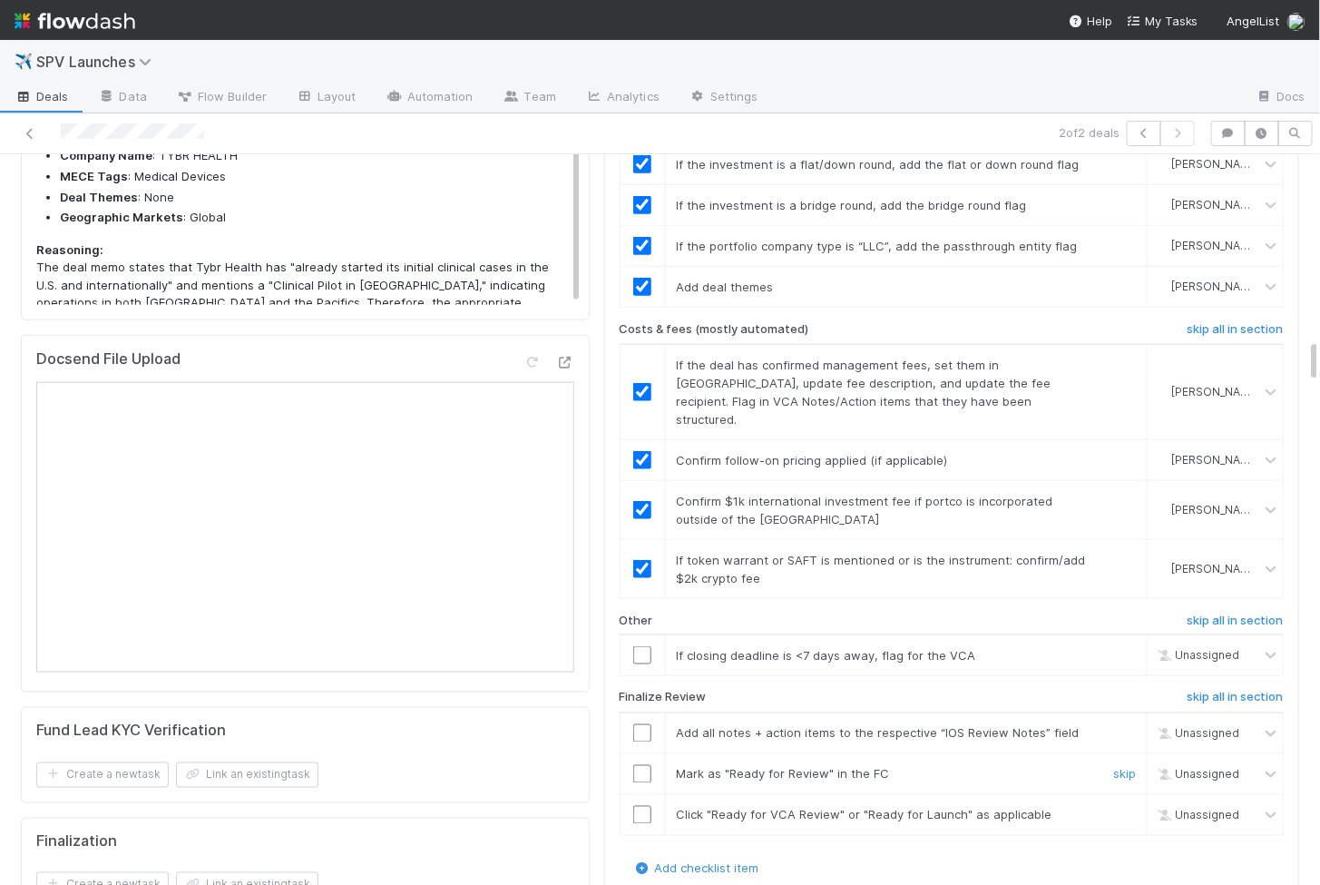
scroll to position [3031, 0]
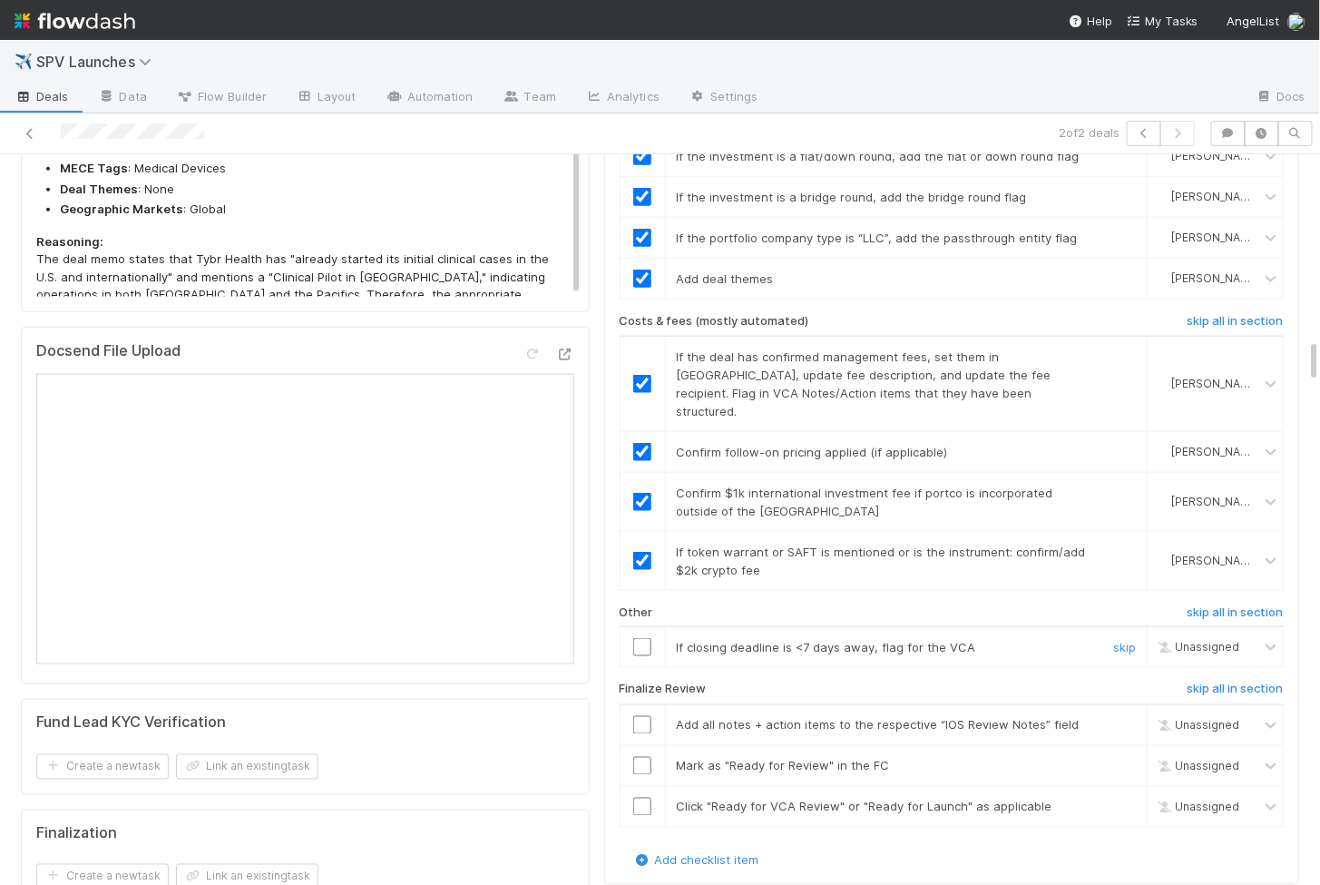
click at [644, 638] on input "checkbox" at bounding box center [642, 647] width 18 height 18
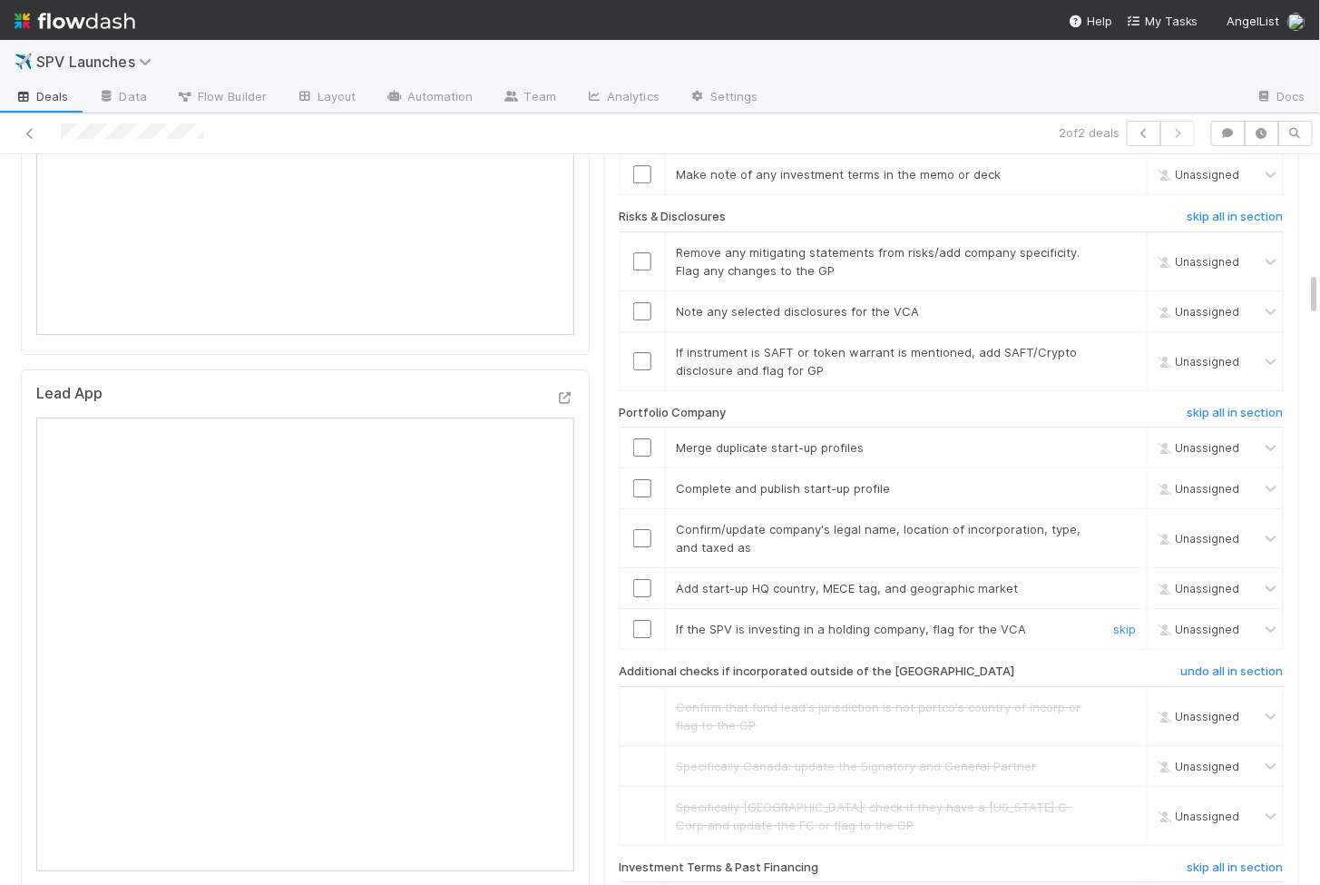
scroll to position [1958, 0]
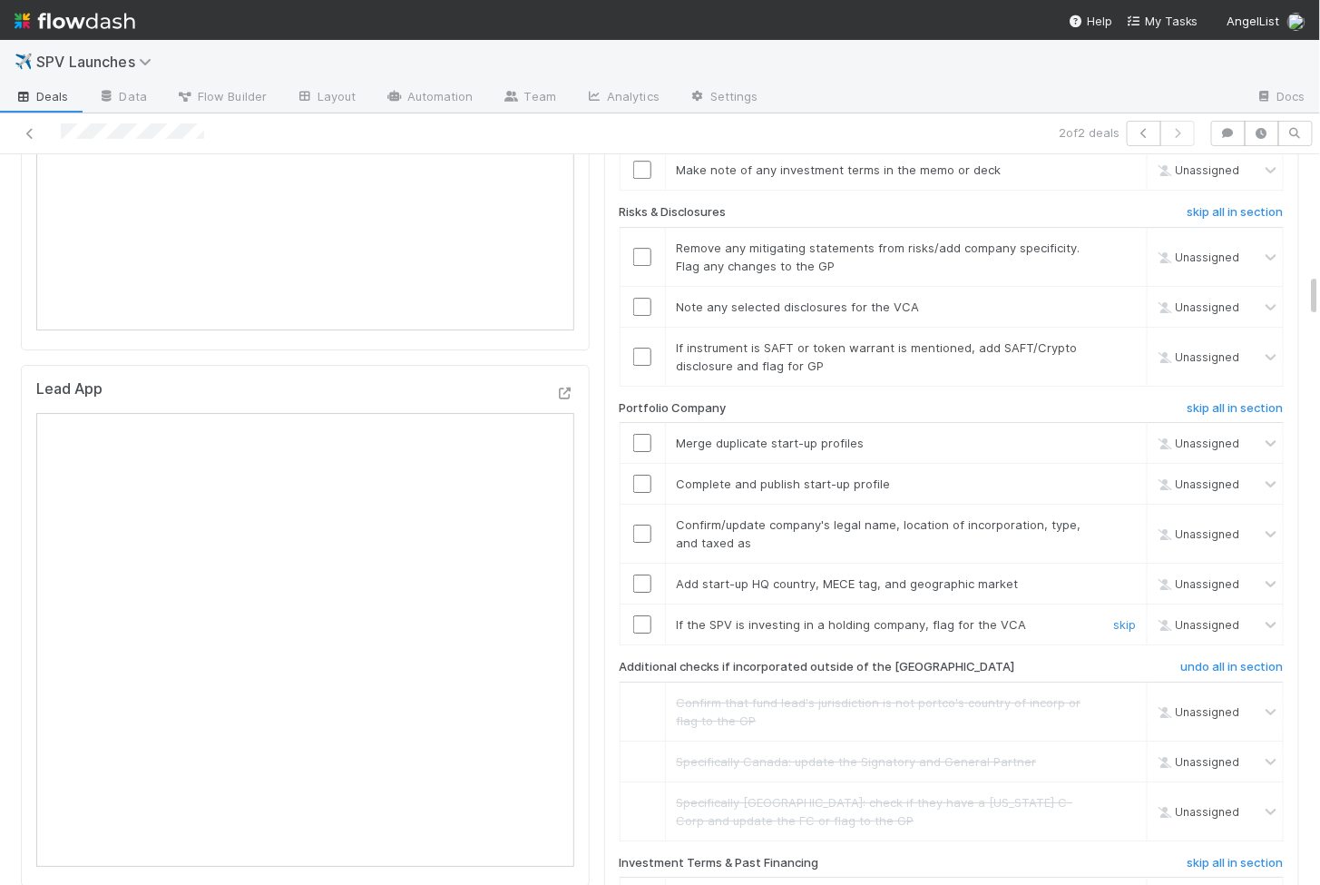
click at [643, 615] on input "checkbox" at bounding box center [642, 624] width 18 height 18
click at [649, 574] on input "checkbox" at bounding box center [642, 583] width 18 height 18
click at [642, 524] on input "checkbox" at bounding box center [642, 533] width 18 height 18
click at [639, 475] on input "checkbox" at bounding box center [642, 484] width 18 height 18
click at [640, 434] on input "checkbox" at bounding box center [642, 443] width 18 height 18
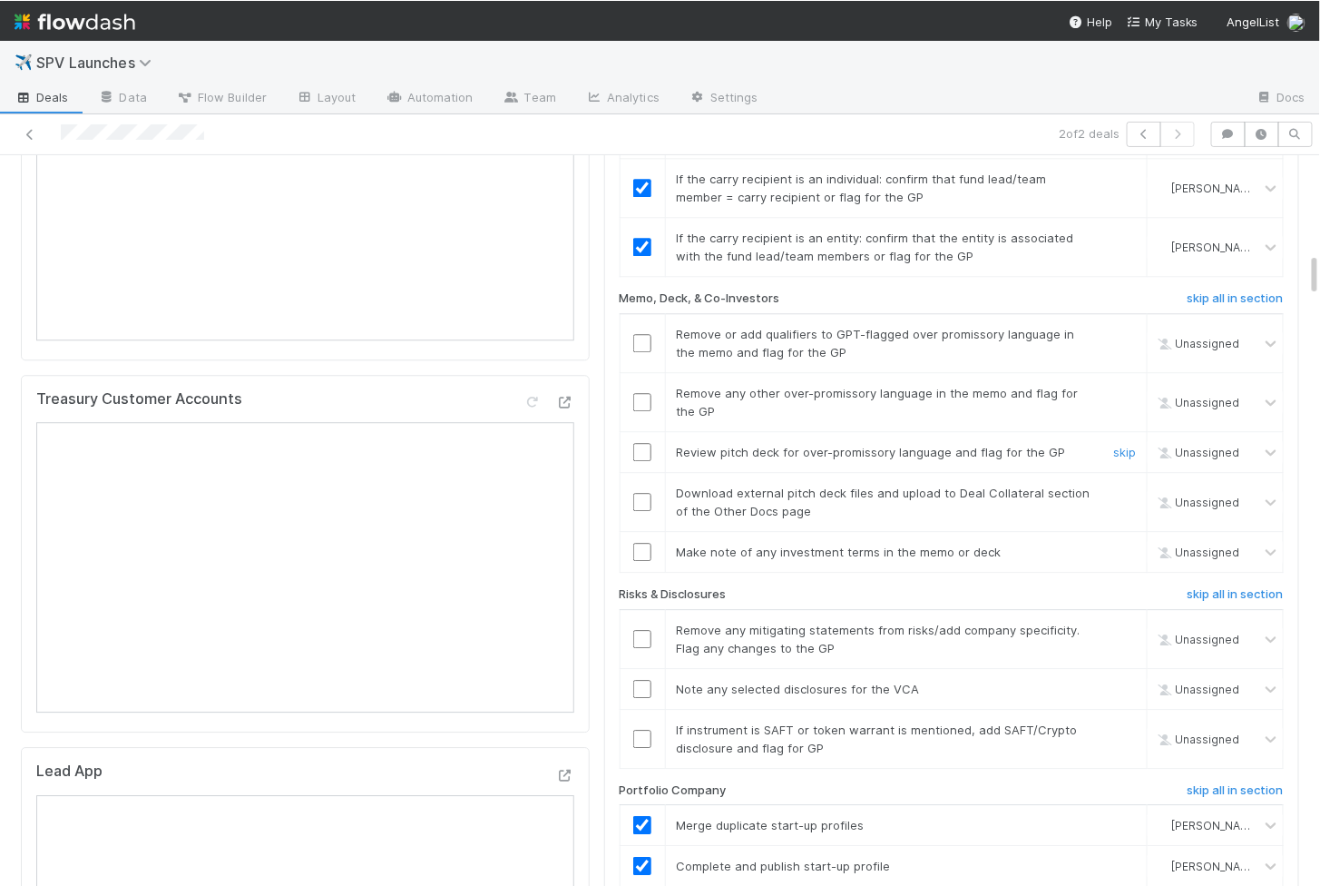
scroll to position [1572, 0]
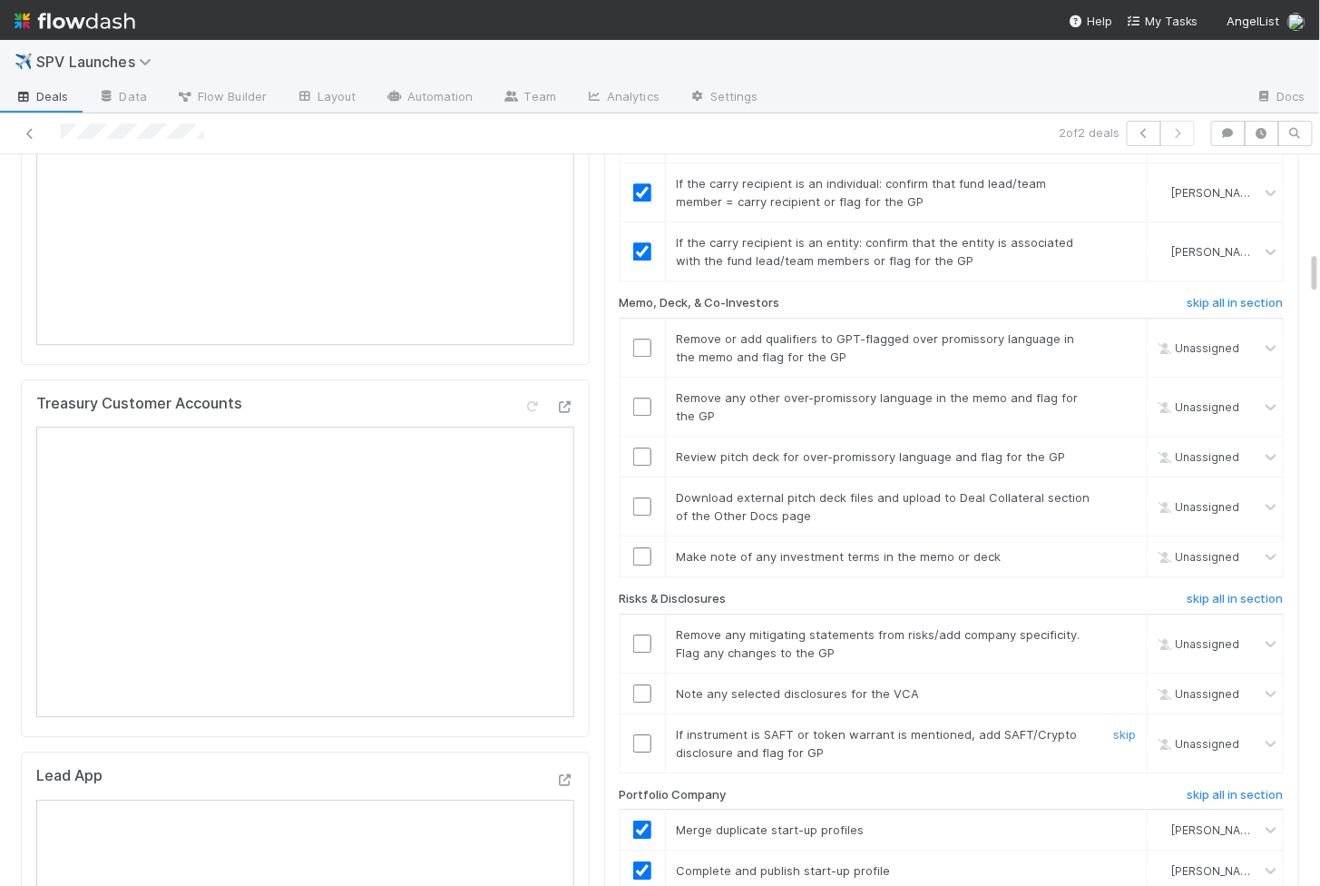
click at [647, 734] on input "checkbox" at bounding box center [642, 743] width 18 height 18
click at [647, 684] on input "checkbox" at bounding box center [642, 693] width 18 height 18
click at [645, 634] on input "checkbox" at bounding box center [642, 643] width 18 height 18
click at [640, 684] on input "checkbox" at bounding box center [642, 693] width 18 height 18
click at [640, 734] on input "checkbox" at bounding box center [642, 743] width 18 height 18
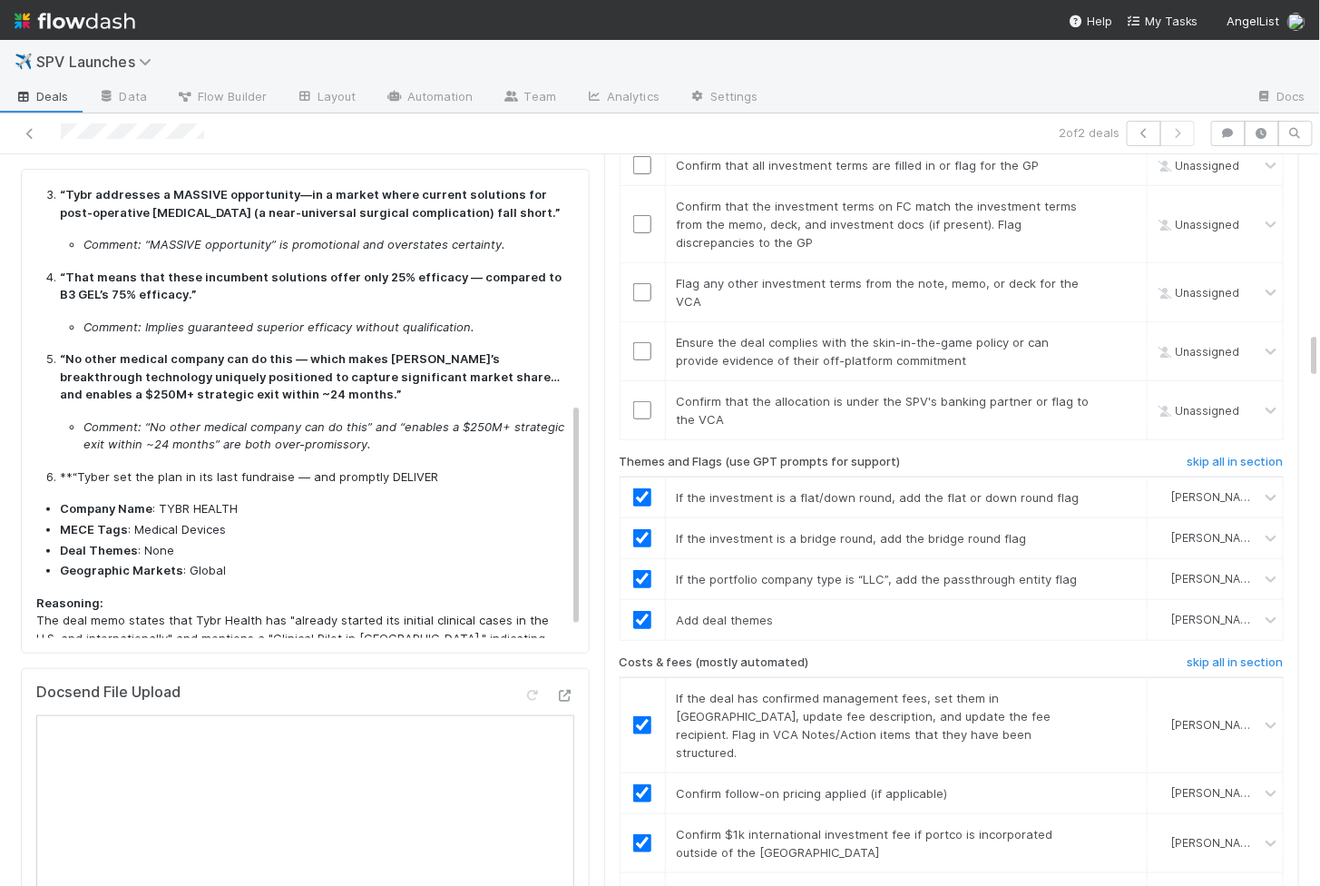
scroll to position [460, 0]
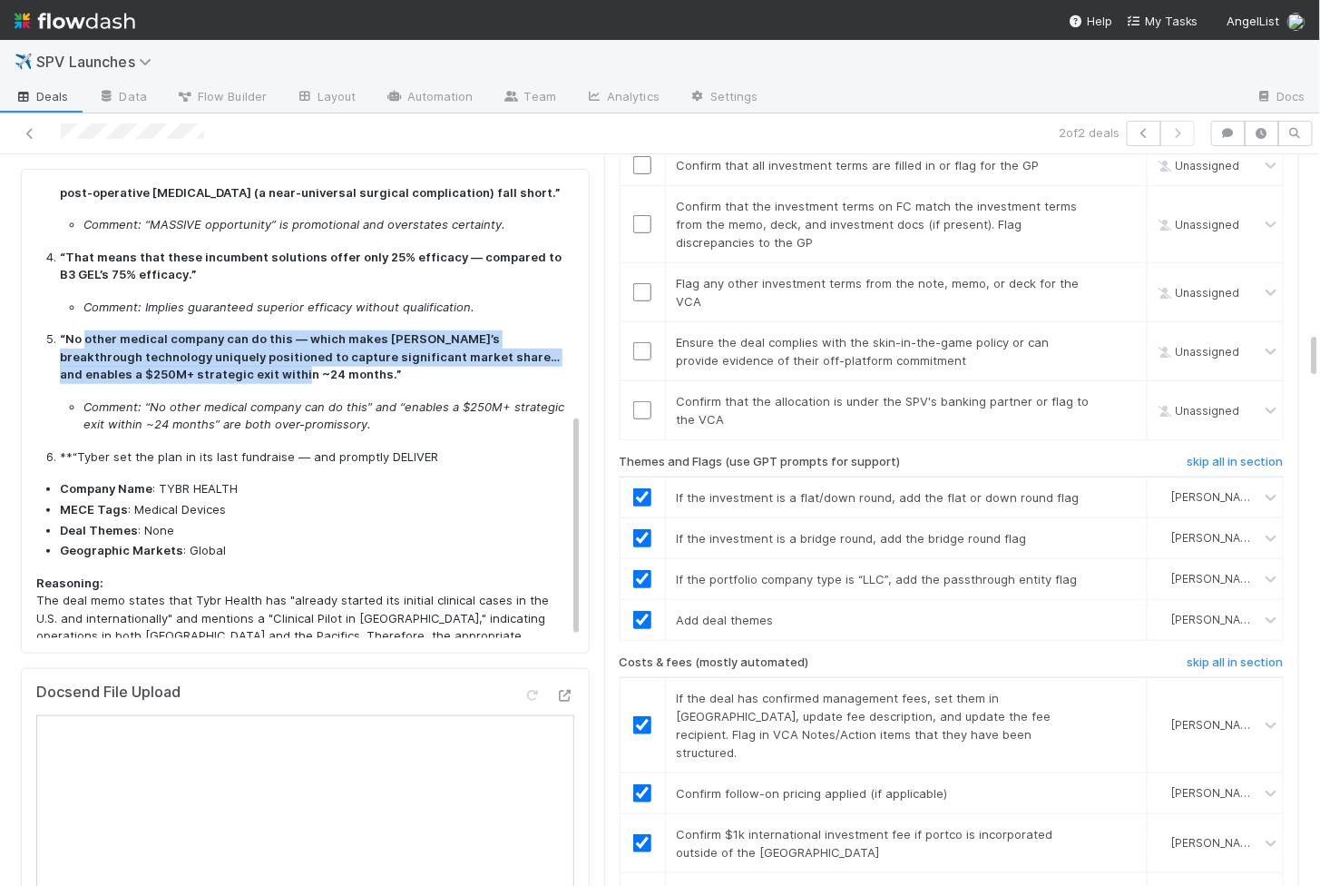
drag, startPoint x: 83, startPoint y: 299, endPoint x: 225, endPoint y: 338, distance: 147.5
click at [225, 338] on strong "“No other medical company can do this — which makes Tybr’s breakthrough technol…" at bounding box center [310, 356] width 500 height 50
copy strong "other medical company can do this — which makes Tybr’s breakthrough technology …"
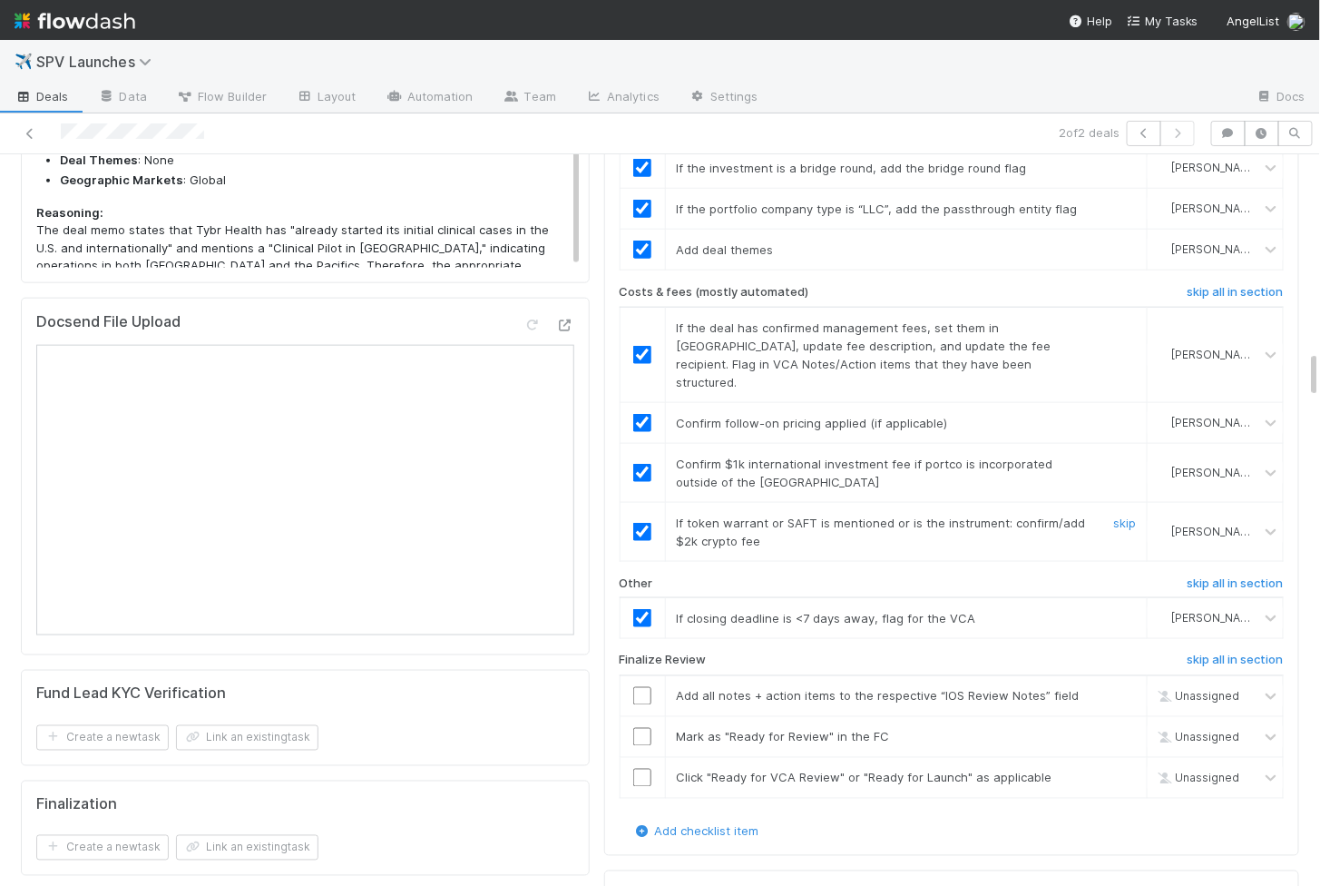
scroll to position [3080, 0]
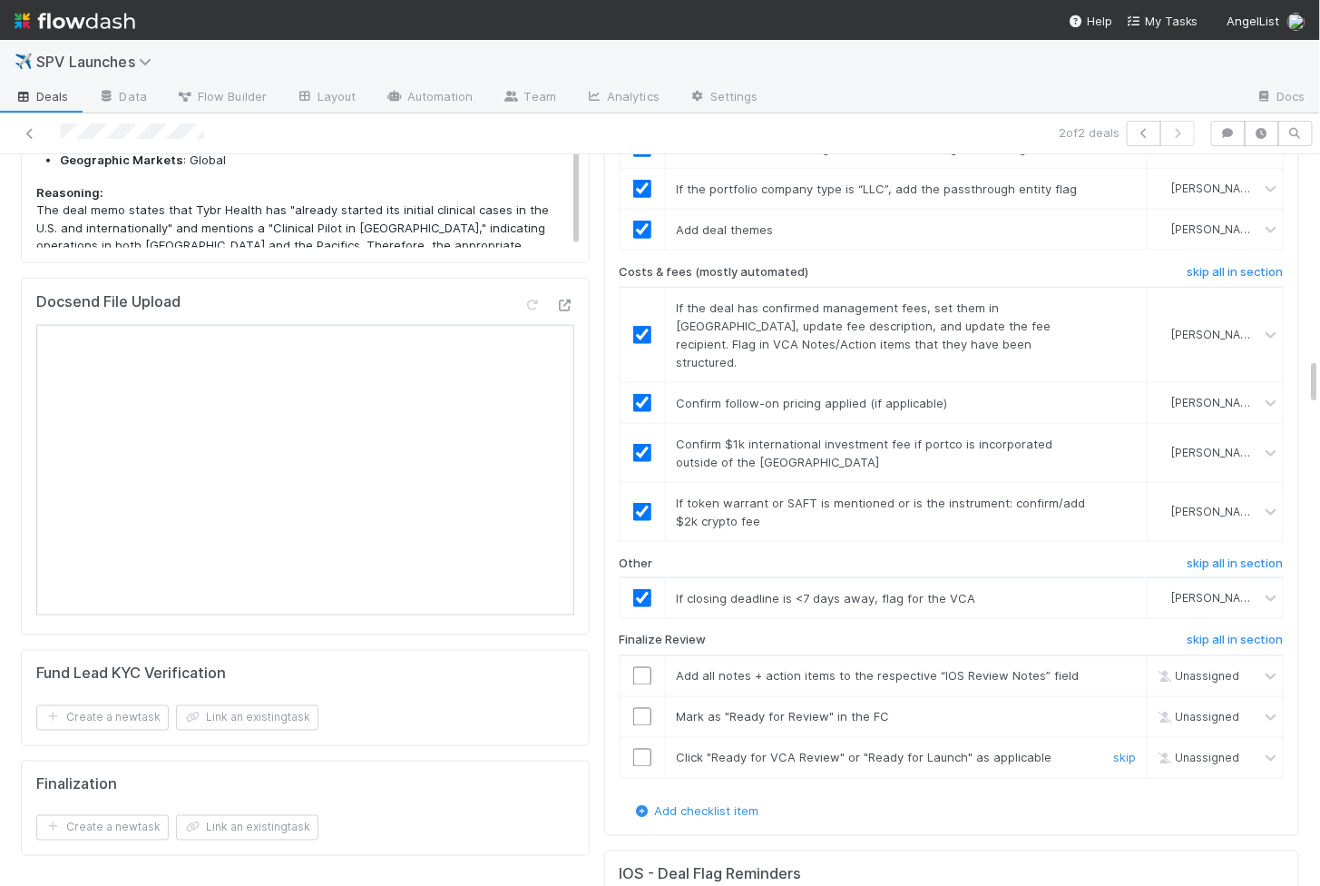
click at [642, 737] on td at bounding box center [642, 757] width 45 height 41
click at [643, 749] on input "checkbox" at bounding box center [642, 758] width 18 height 18
click at [638, 708] on input "checkbox" at bounding box center [642, 717] width 18 height 18
click at [638, 667] on input "checkbox" at bounding box center [642, 676] width 18 height 18
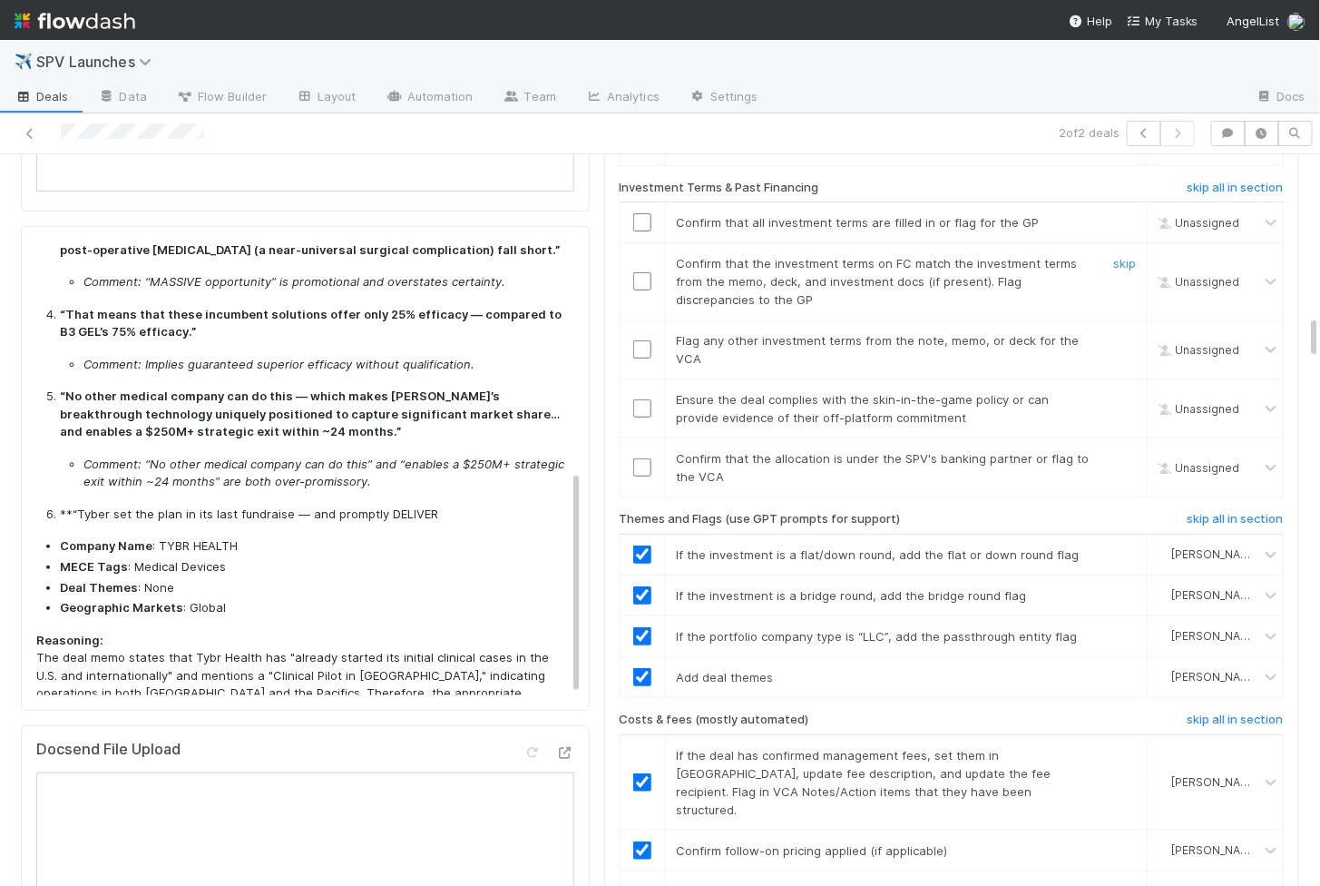
scroll to position [2563, 0]
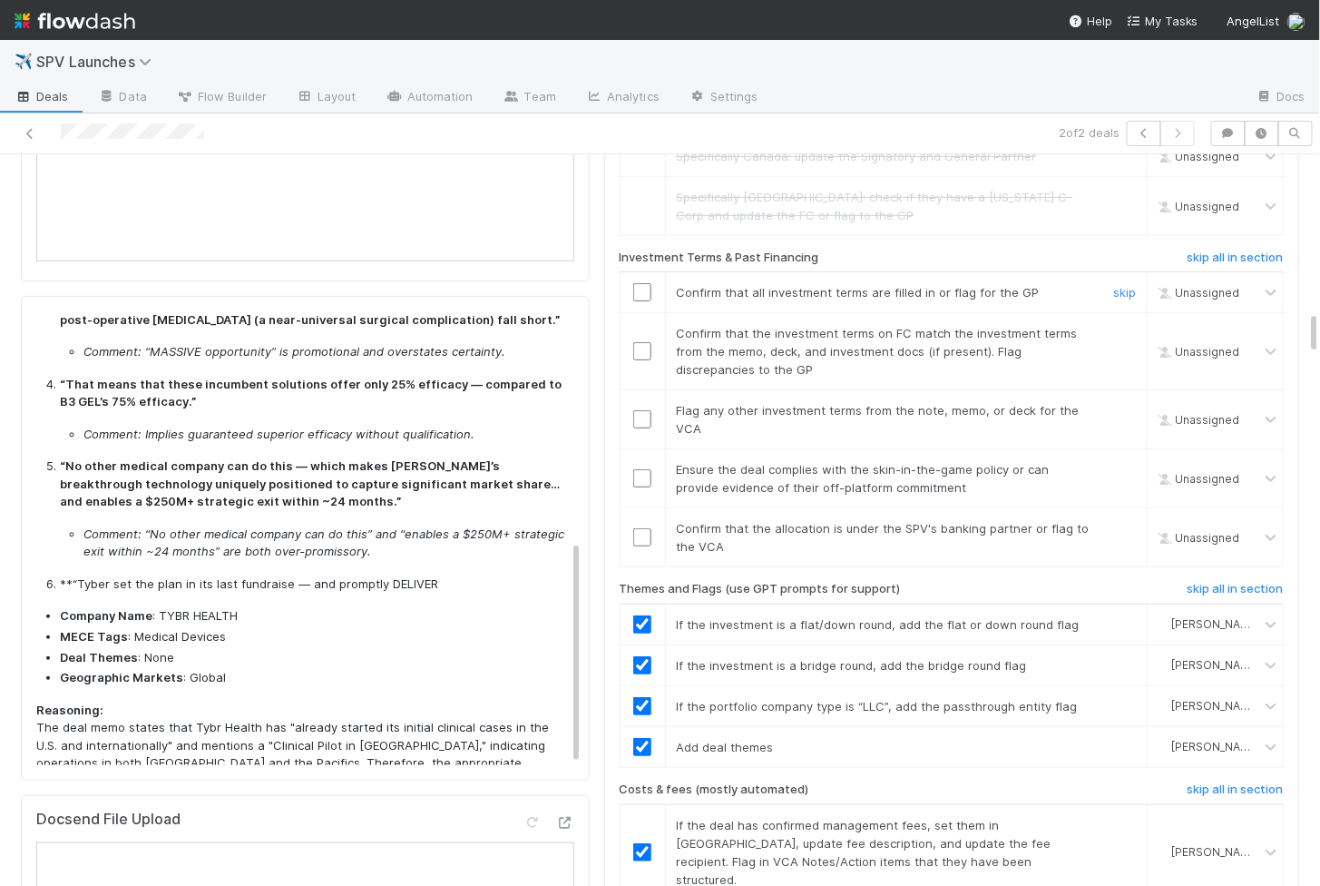
click at [644, 283] on input "checkbox" at bounding box center [642, 292] width 18 height 18
click at [644, 342] on input "checkbox" at bounding box center [642, 351] width 18 height 18
click at [644, 410] on input "checkbox" at bounding box center [642, 419] width 18 height 18
click at [639, 449] on td at bounding box center [642, 478] width 45 height 59
click at [642, 469] on input "checkbox" at bounding box center [642, 478] width 18 height 18
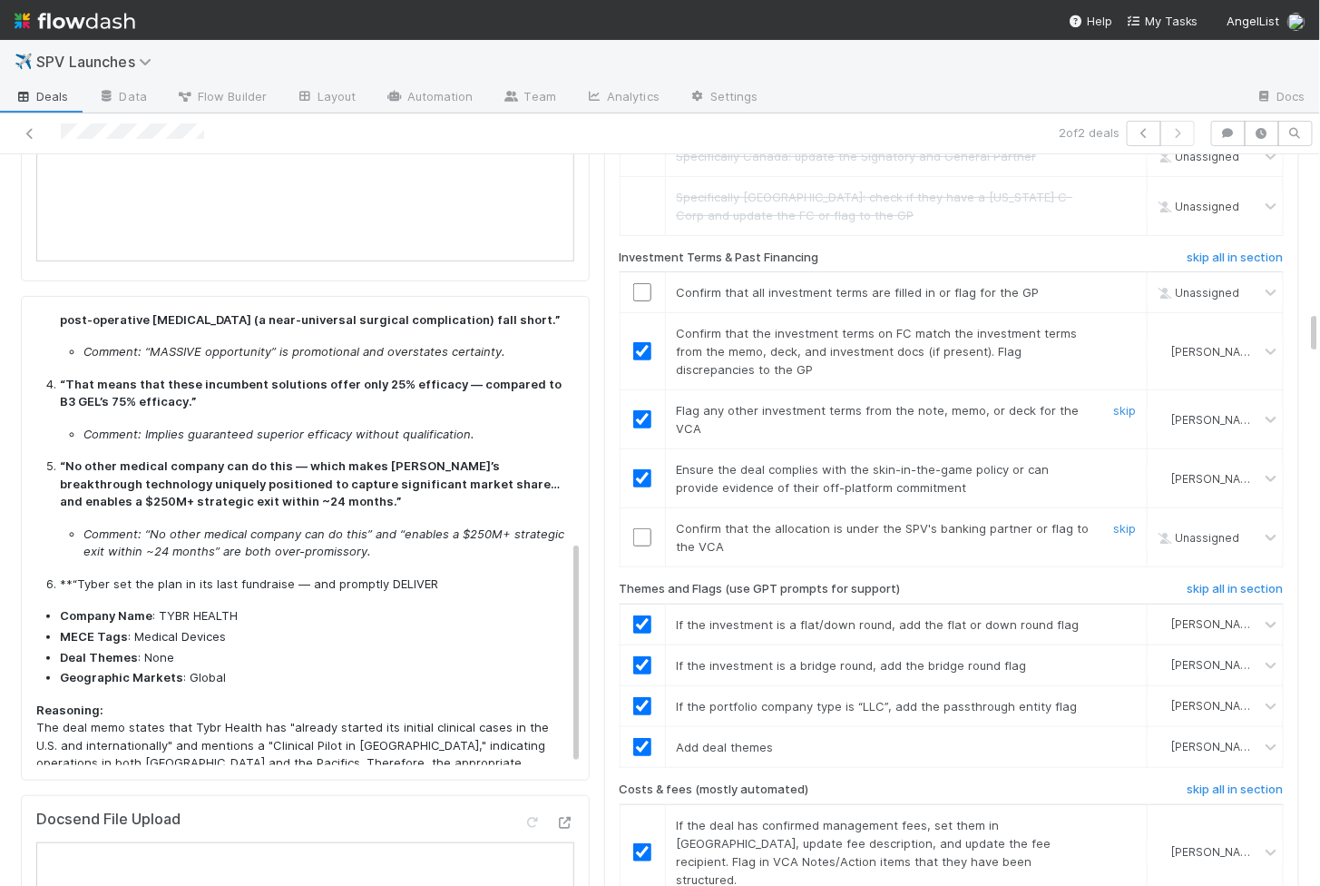
click at [645, 528] on input "checkbox" at bounding box center [642, 537] width 18 height 18
click at [641, 283] on input "checkbox" at bounding box center [642, 292] width 18 height 18
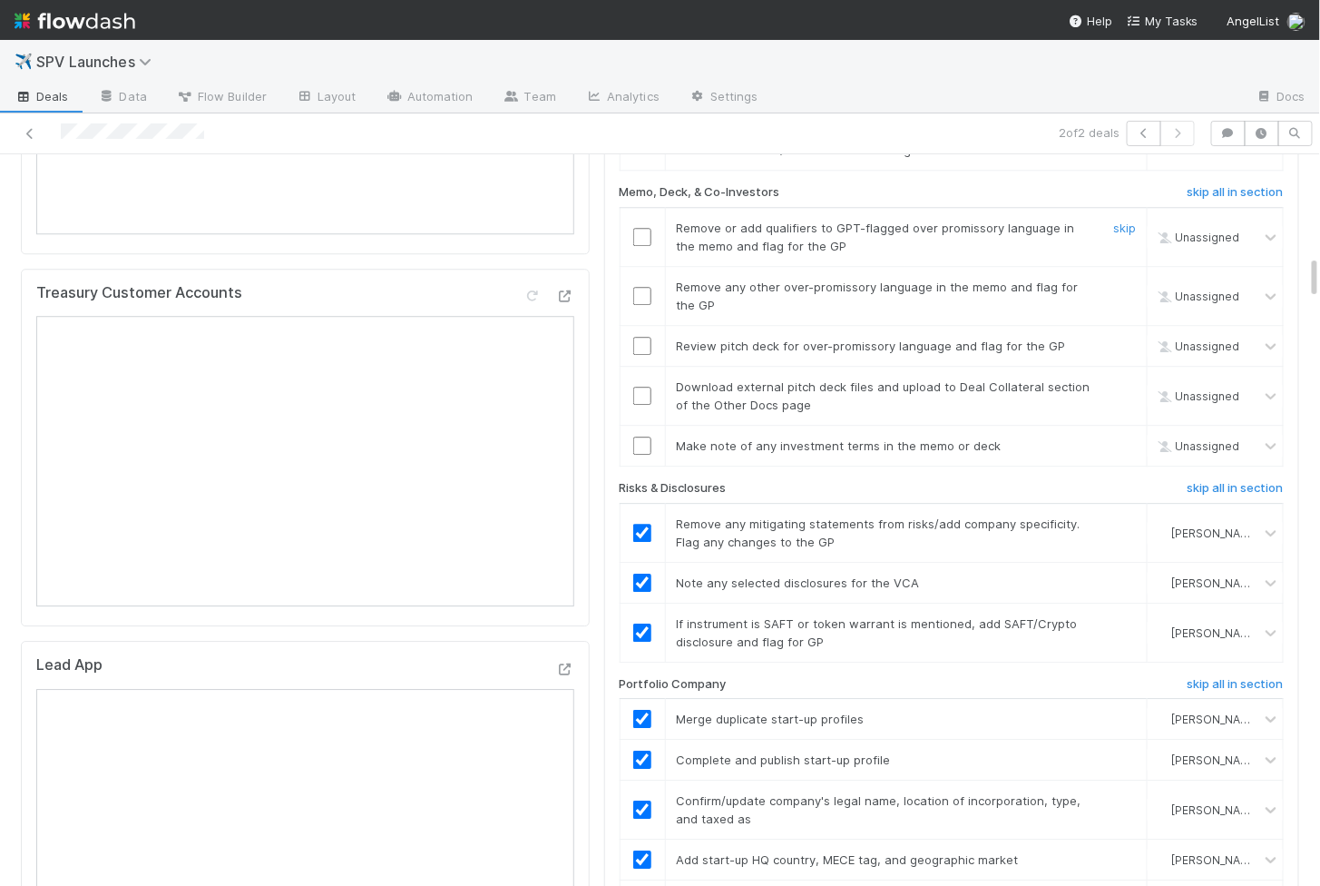
scroll to position [1629, 0]
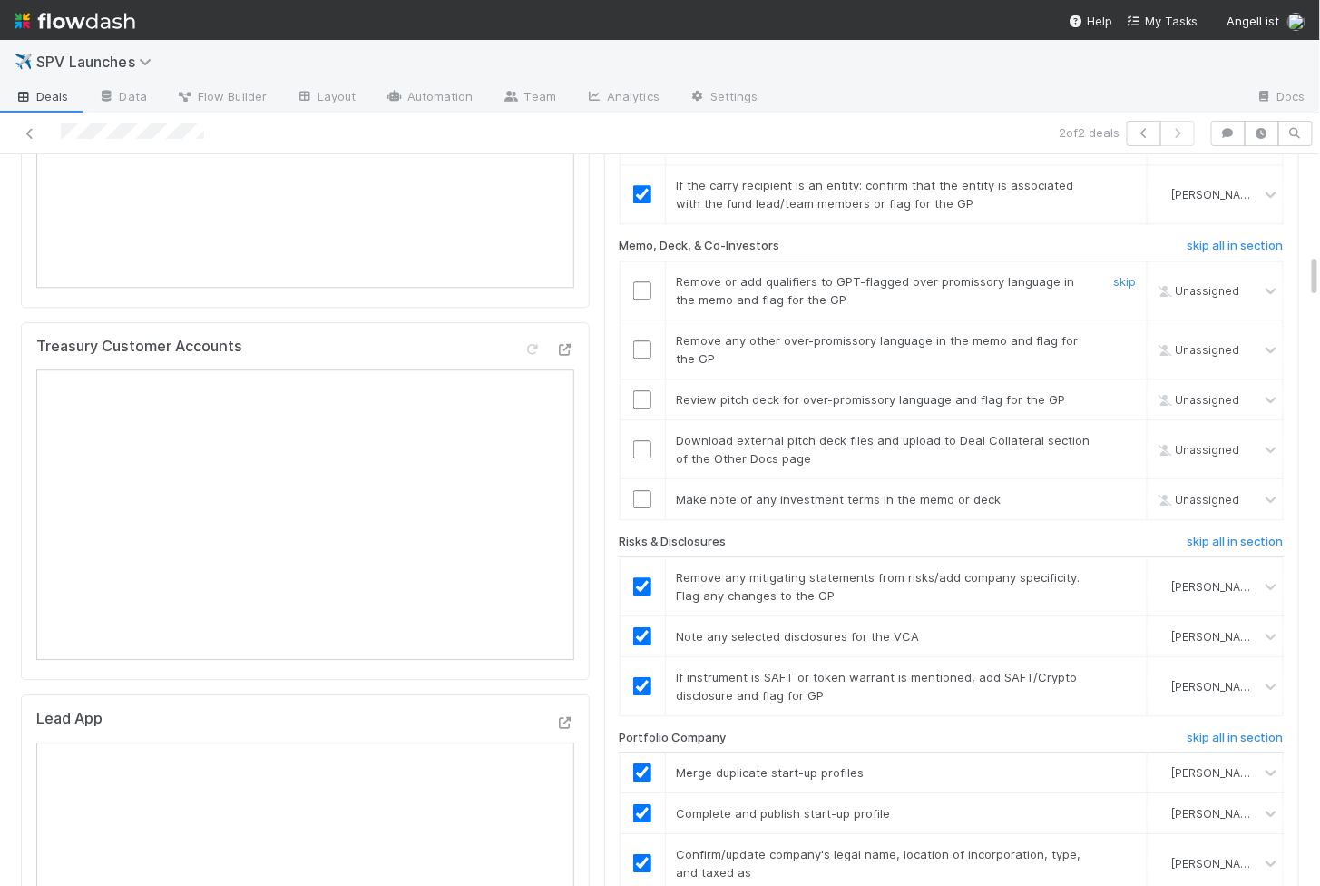
click at [641, 281] on input "checkbox" at bounding box center [642, 290] width 18 height 18
click at [641, 340] on input "checkbox" at bounding box center [642, 349] width 18 height 18
click at [641, 379] on td at bounding box center [642, 399] width 45 height 41
click at [641, 390] on input "checkbox" at bounding box center [642, 399] width 18 height 18
click at [643, 490] on input "checkbox" at bounding box center [642, 499] width 18 height 18
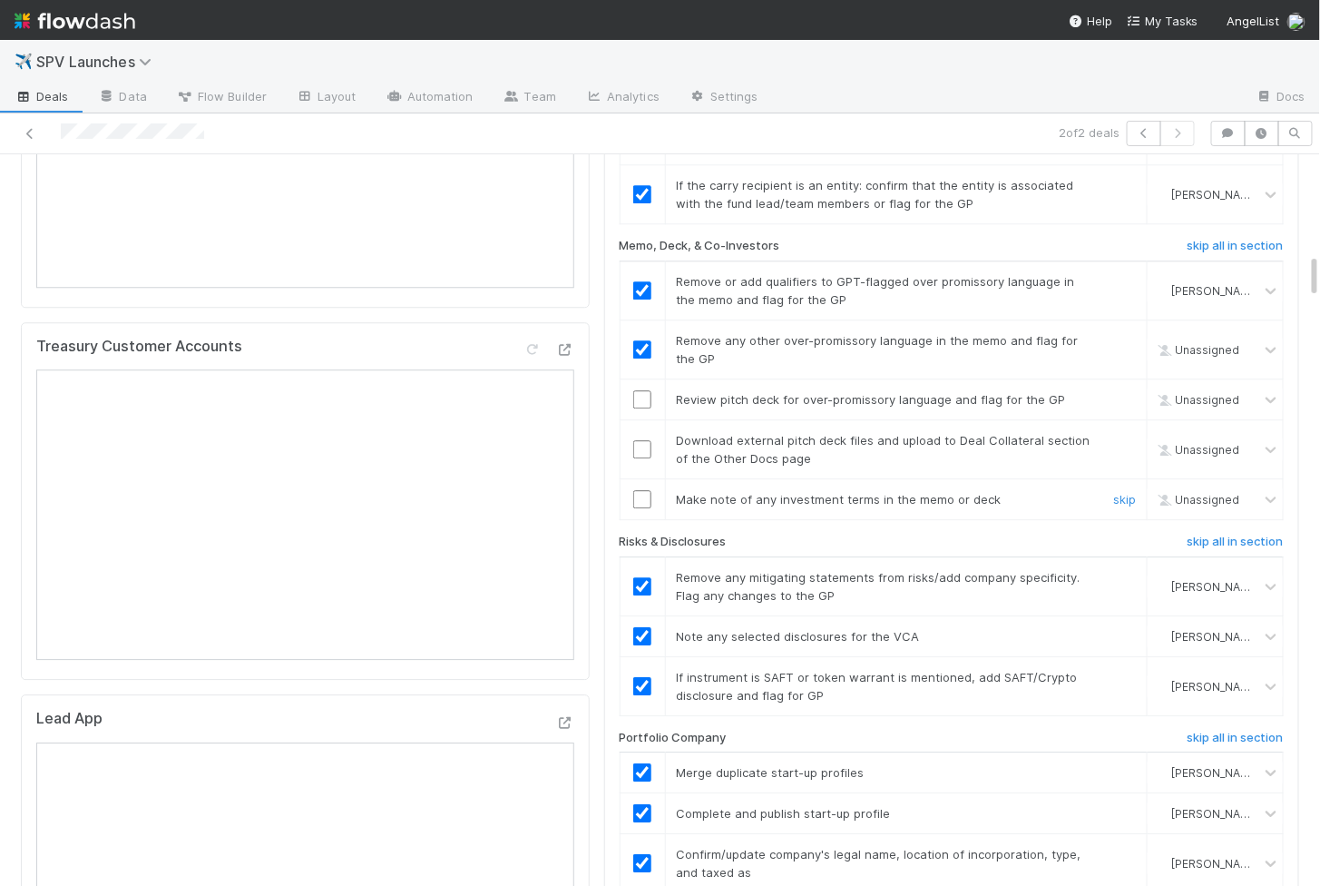
checkbox input "true"
click at [640, 420] on td at bounding box center [642, 449] width 45 height 59
click at [640, 440] on input "checkbox" at bounding box center [642, 449] width 18 height 18
click at [640, 390] on input "checkbox" at bounding box center [642, 399] width 18 height 18
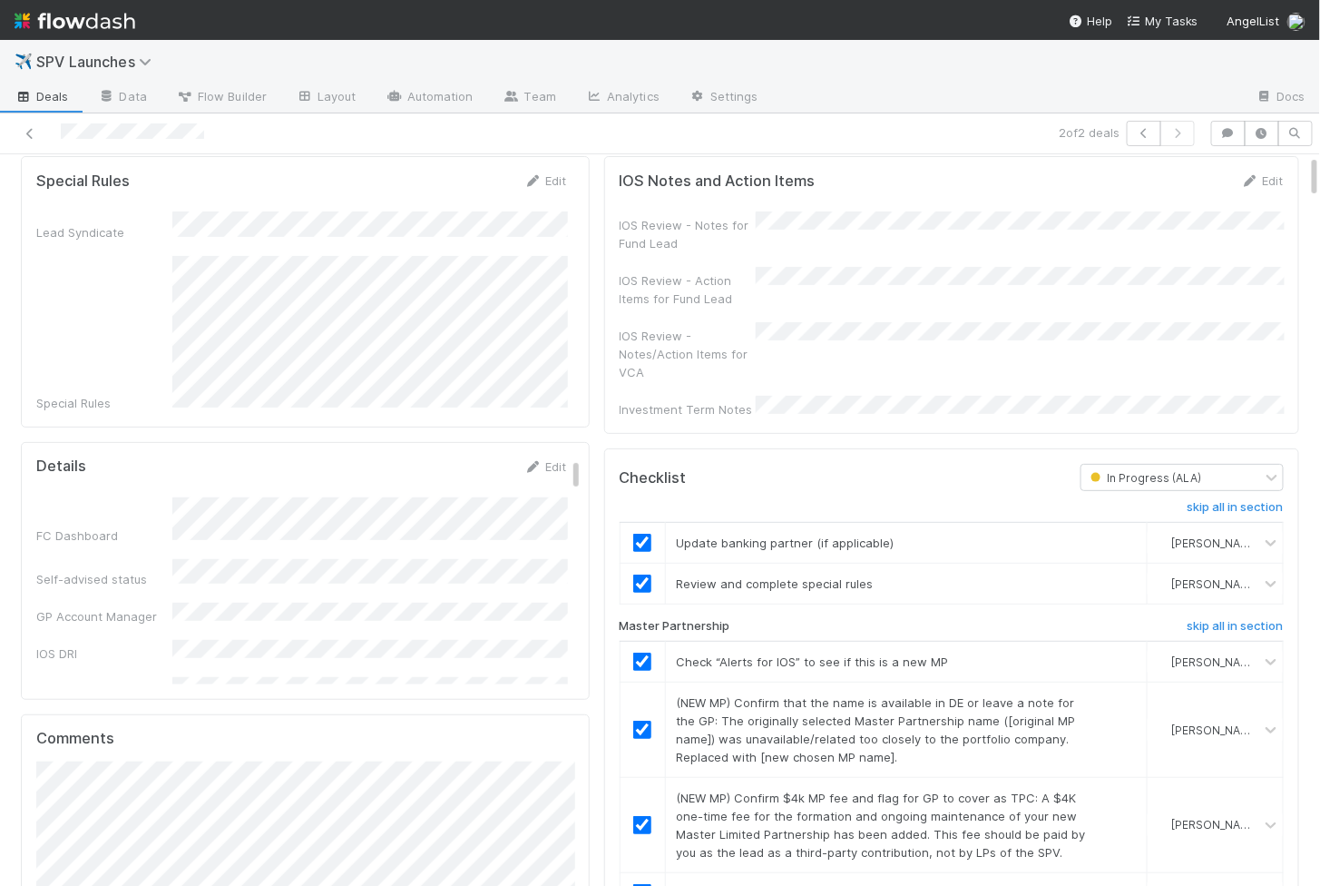
scroll to position [0, 0]
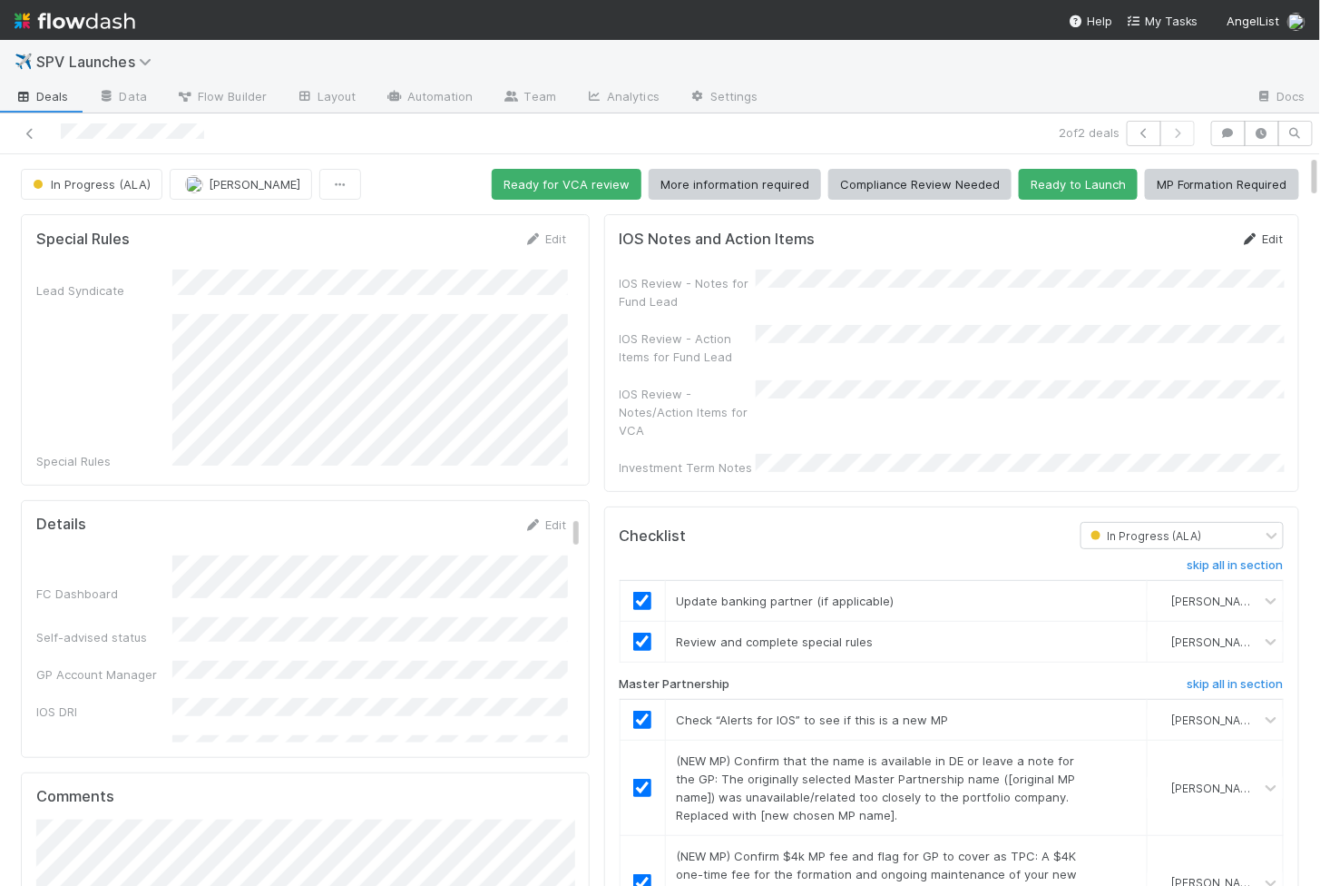
click at [1270, 237] on link "Edit" at bounding box center [1262, 238] width 43 height 15
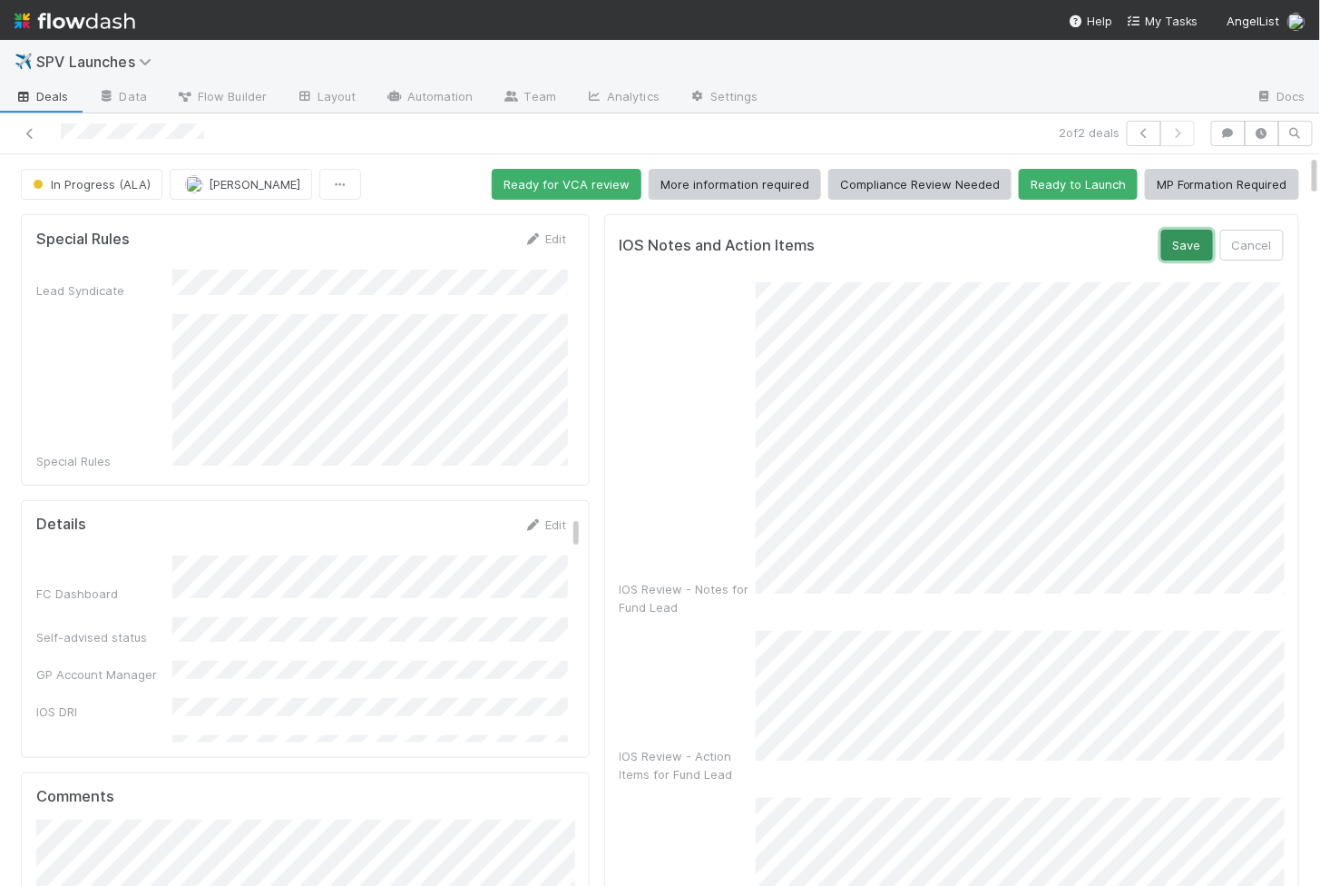
click at [1180, 247] on button "Save" at bounding box center [1187, 245] width 52 height 31
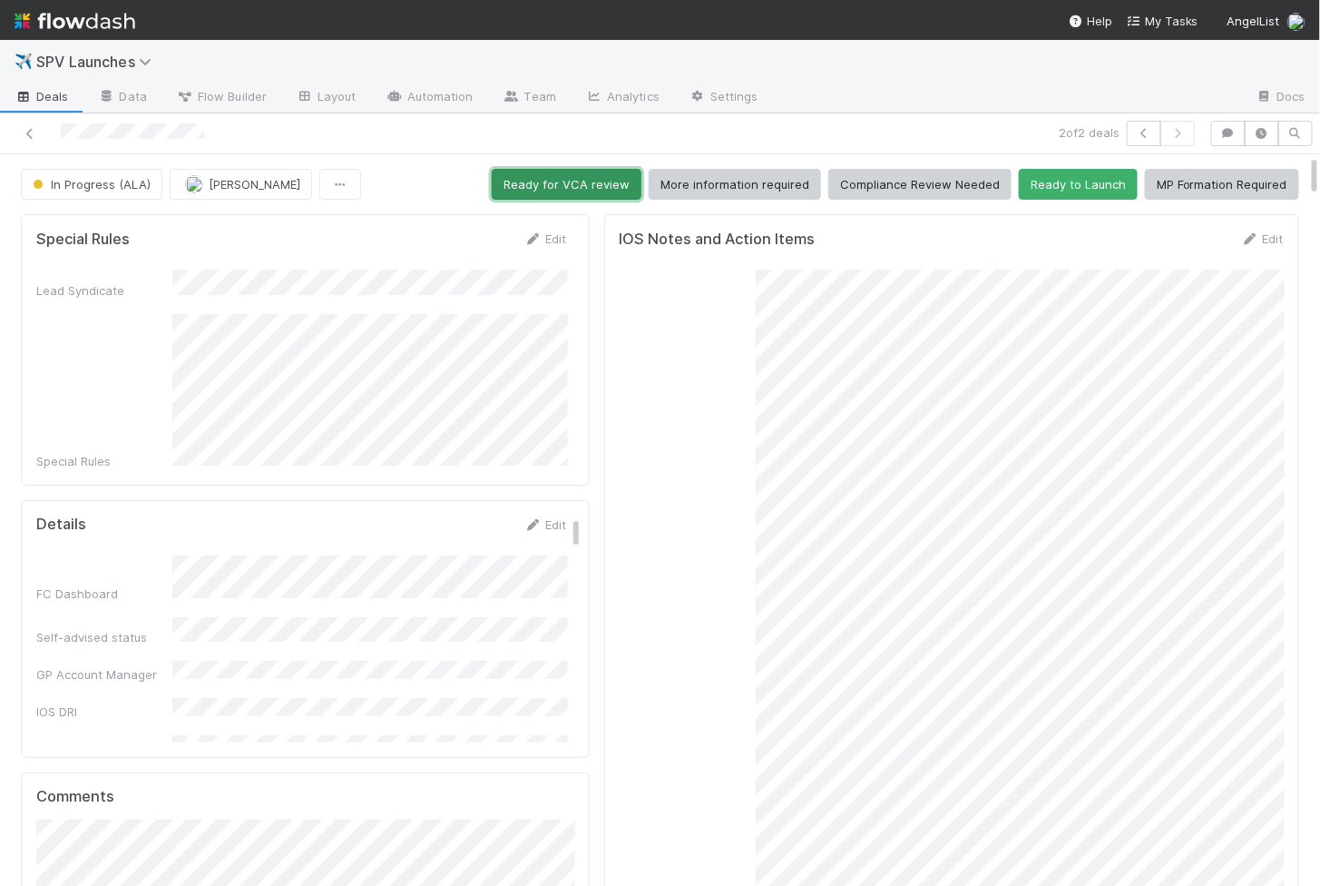
click at [534, 183] on button "Ready for VCA review" at bounding box center [567, 184] width 150 height 31
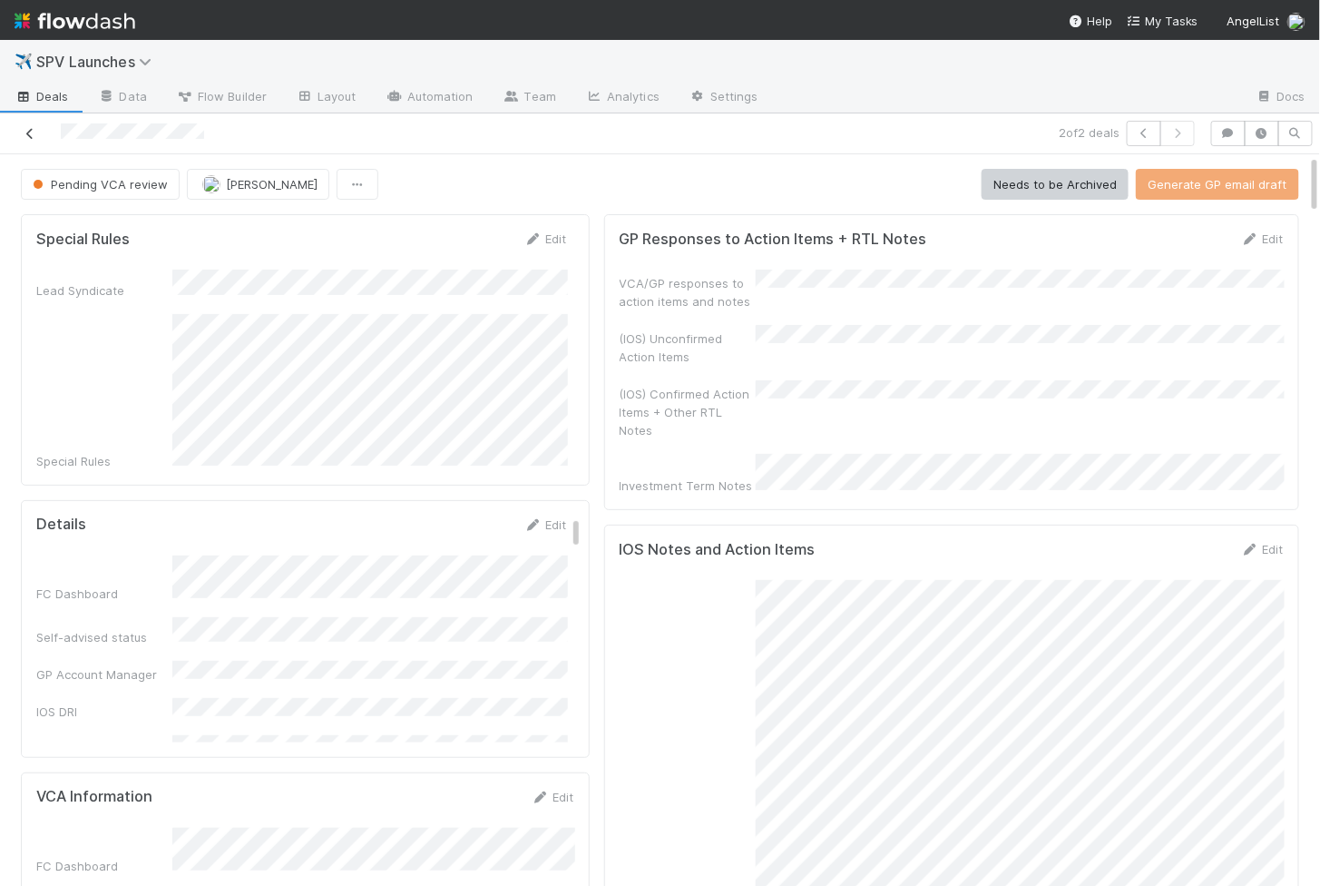
click at [29, 128] on icon at bounding box center [30, 134] width 18 height 12
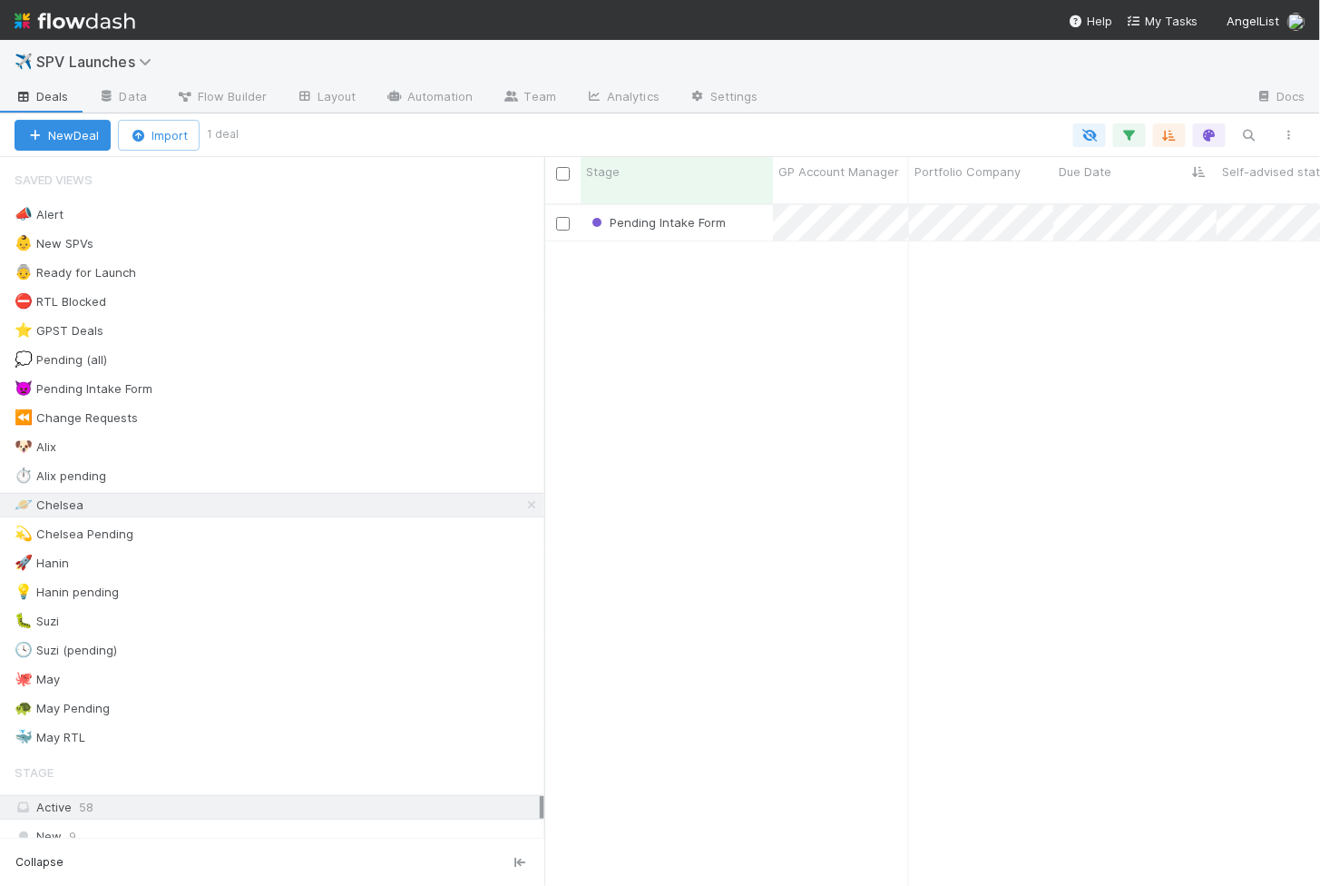
scroll to position [1, 1]
click at [748, 217] on div "Pending Intake Form" at bounding box center [677, 222] width 192 height 35
